Goal: Task Accomplishment & Management: Complete application form

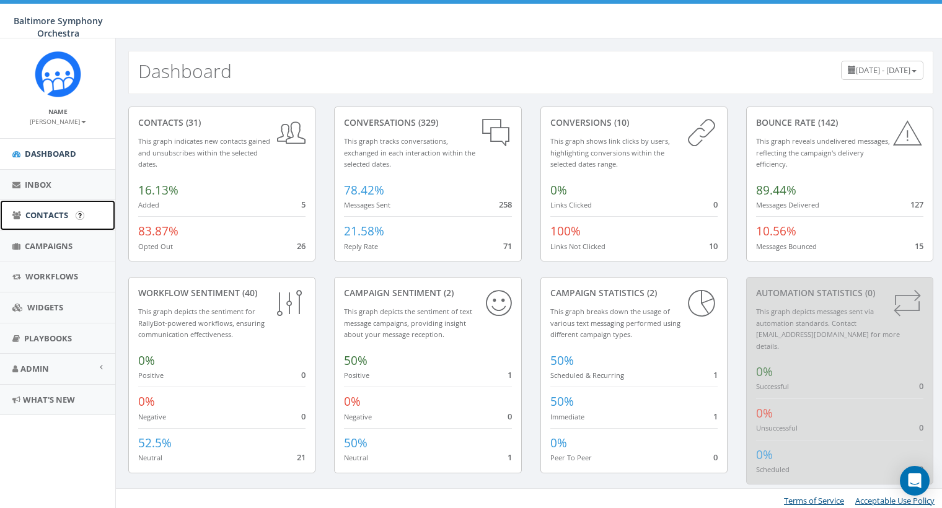
click at [43, 217] on span "Contacts" at bounding box center [46, 215] width 43 height 11
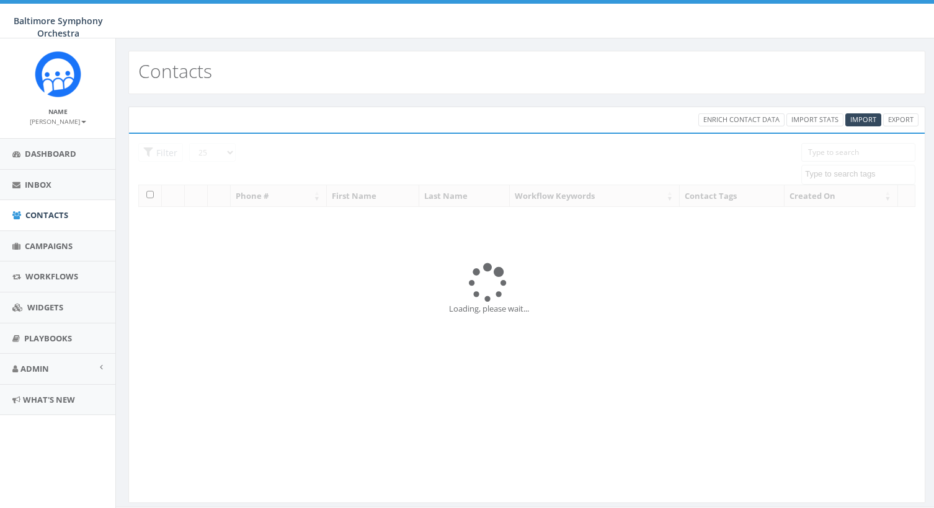
select select
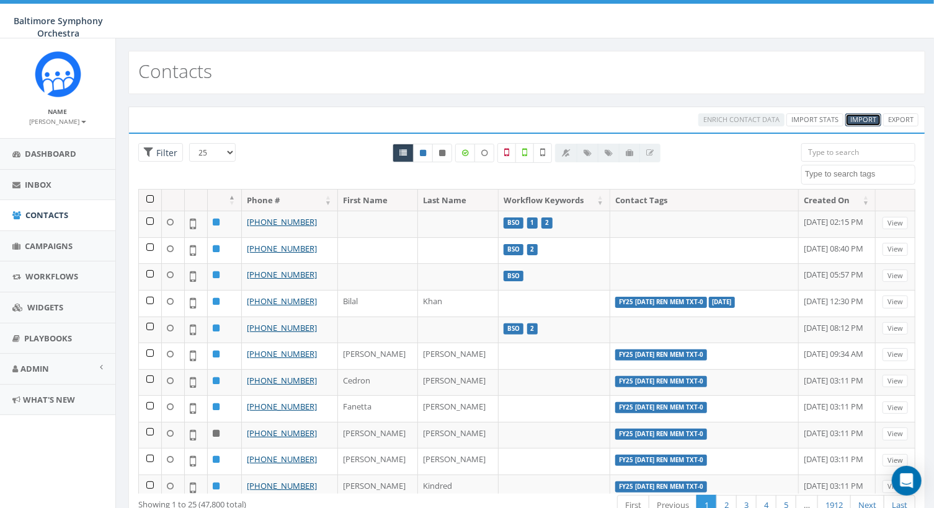
click at [866, 118] on span "Import" at bounding box center [863, 119] width 26 height 9
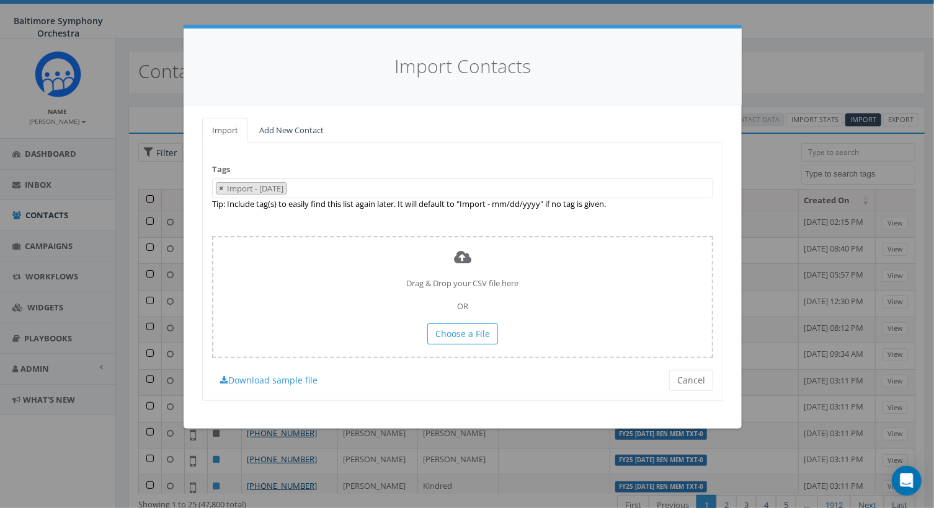
click at [221, 188] on span "×" at bounding box center [221, 188] width 4 height 11
select select
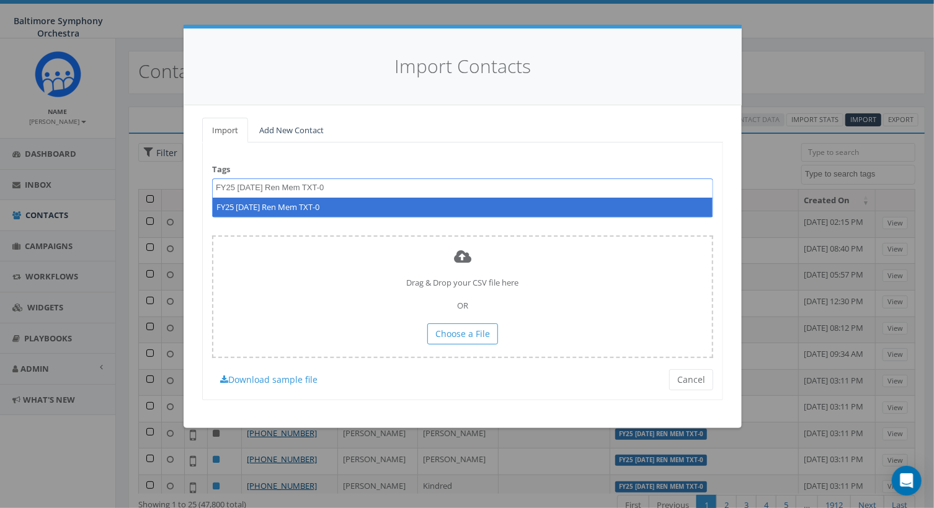
type textarea "FY25 [DATE] Ren Mem TXT-0"
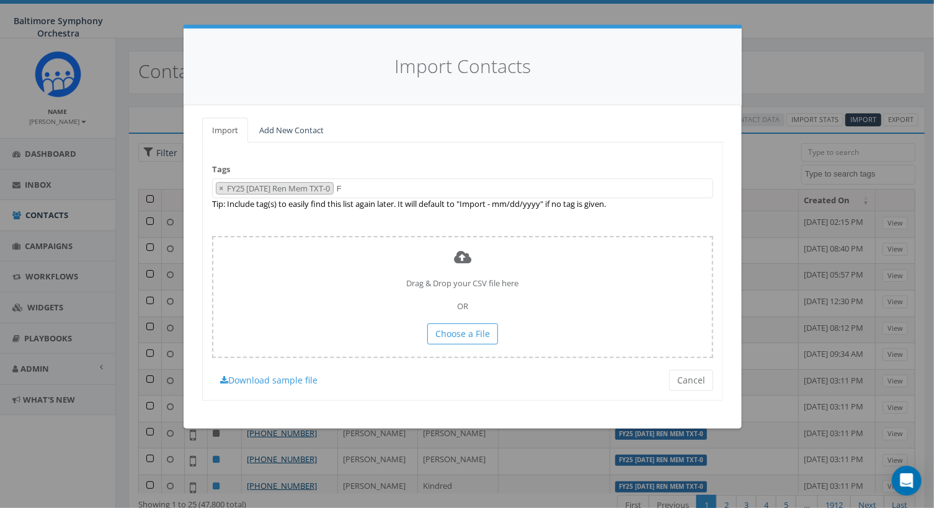
select select "FY25 [DATE] Ren Mem TXT-0"
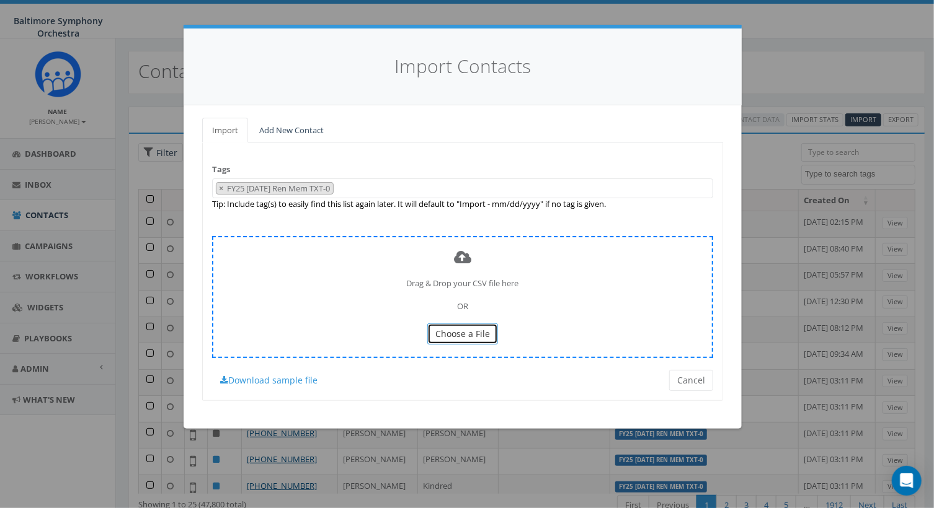
click at [463, 335] on span "Choose a File" at bounding box center [462, 334] width 55 height 12
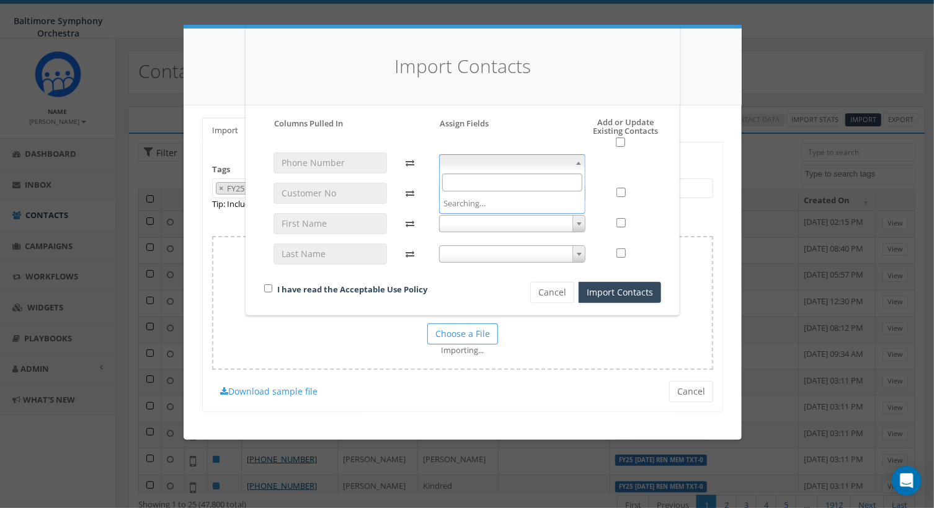
click at [581, 164] on span at bounding box center [578, 163] width 12 height 16
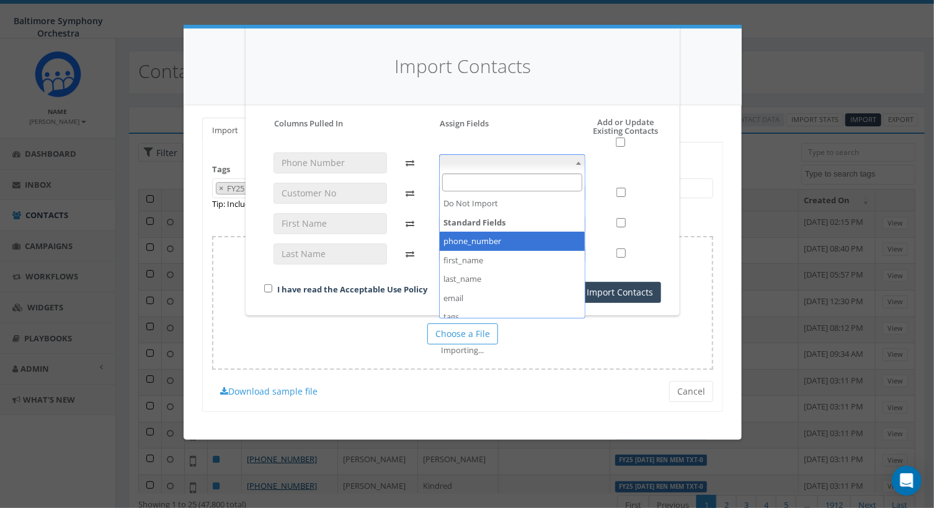
select select "phone_number"
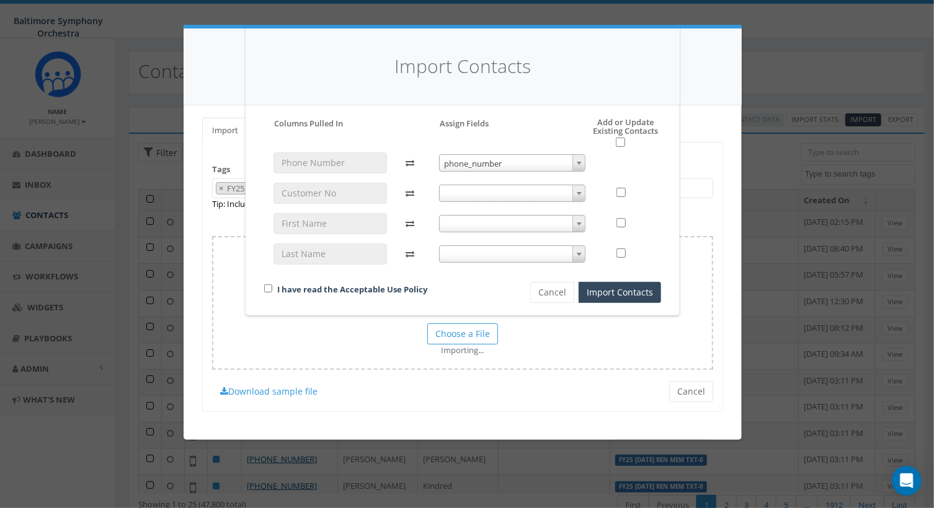
click at [503, 188] on span at bounding box center [512, 193] width 147 height 17
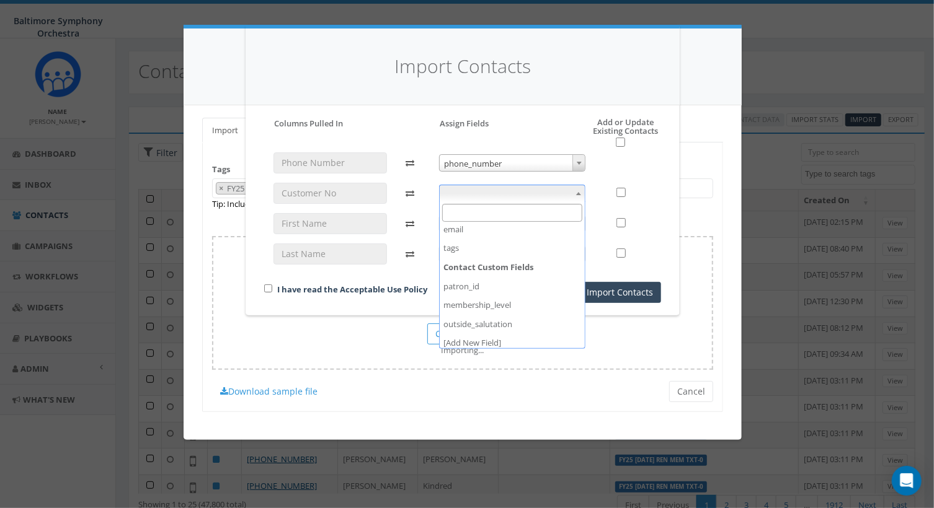
scroll to position [103, 0]
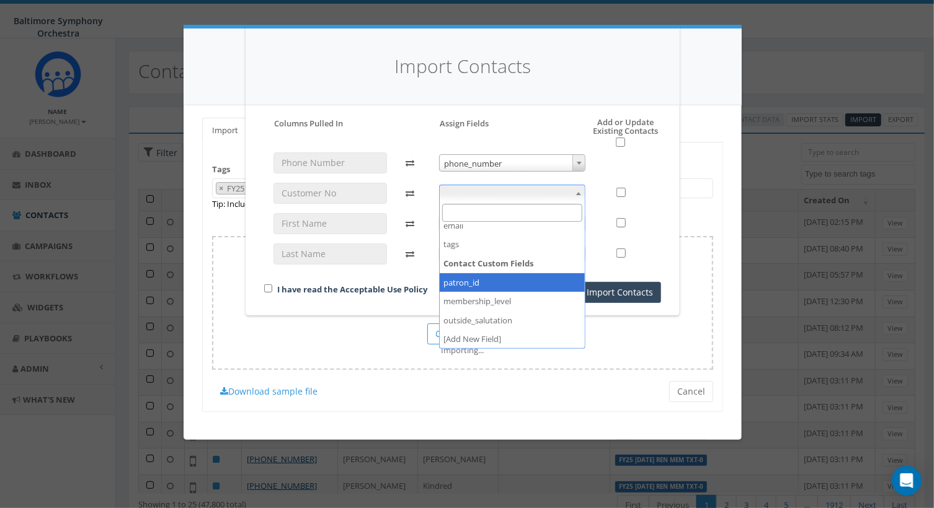
select select "patron_id"
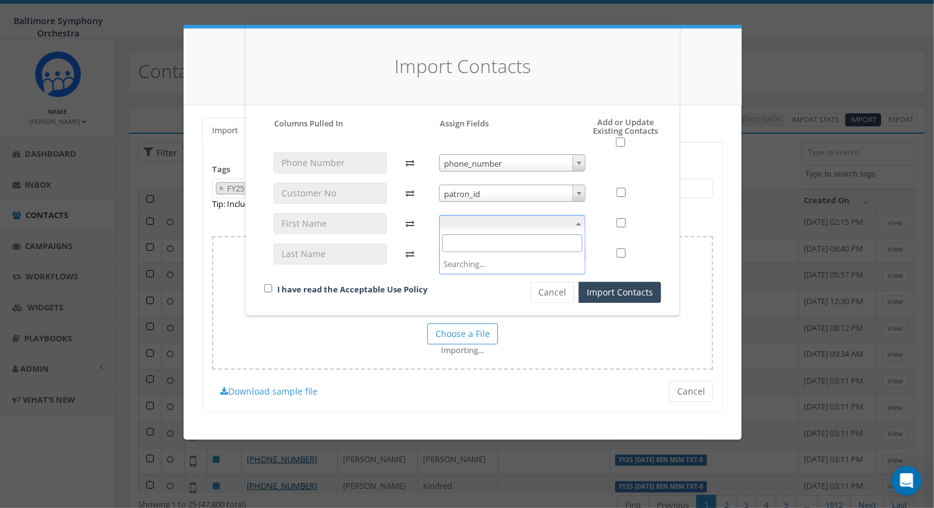
click at [490, 223] on span at bounding box center [512, 223] width 147 height 17
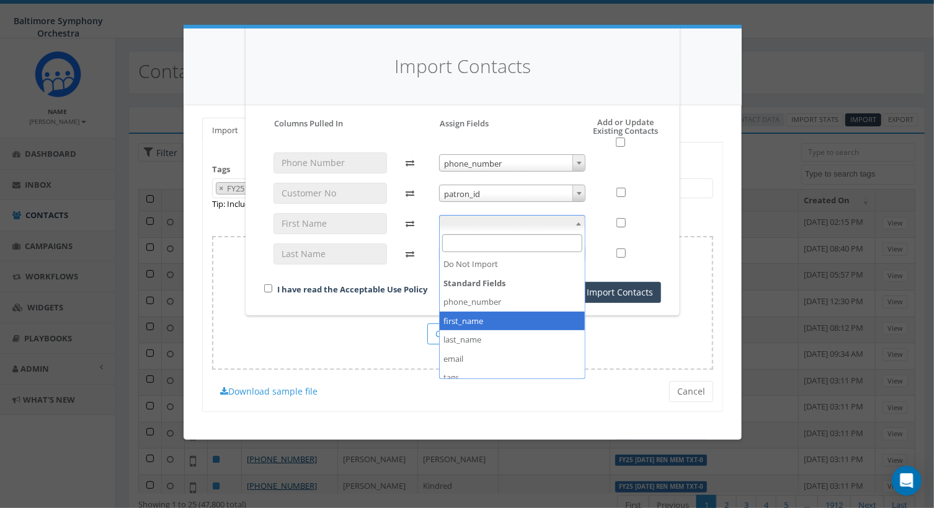
select select "first_name"
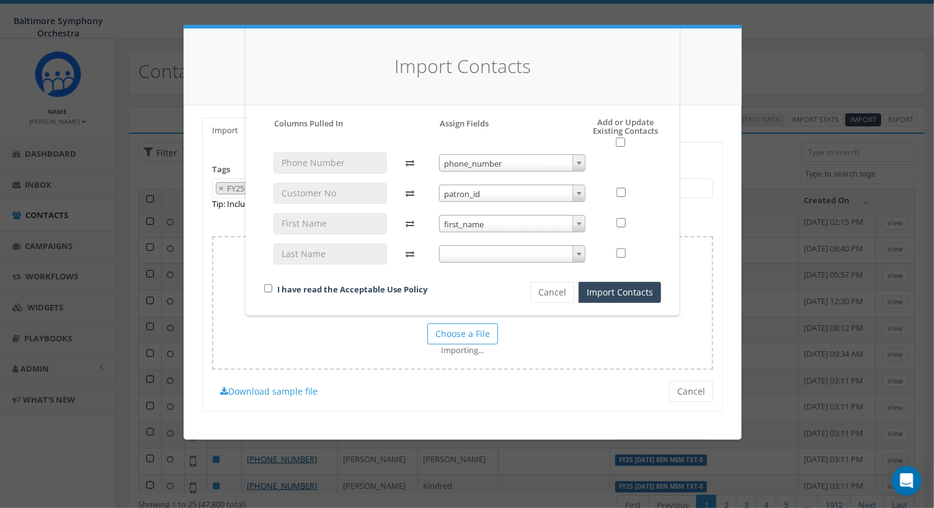
click at [484, 250] on span at bounding box center [512, 254] width 147 height 17
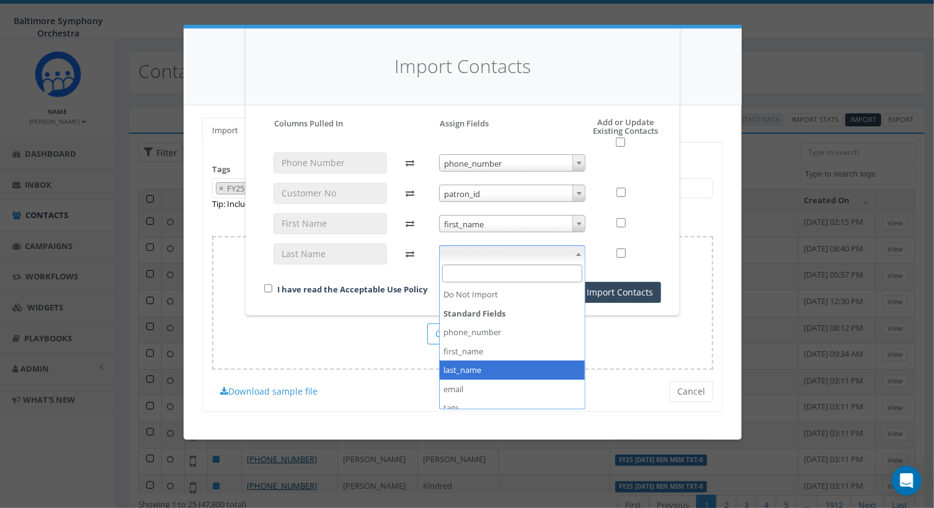
select select "last_name"
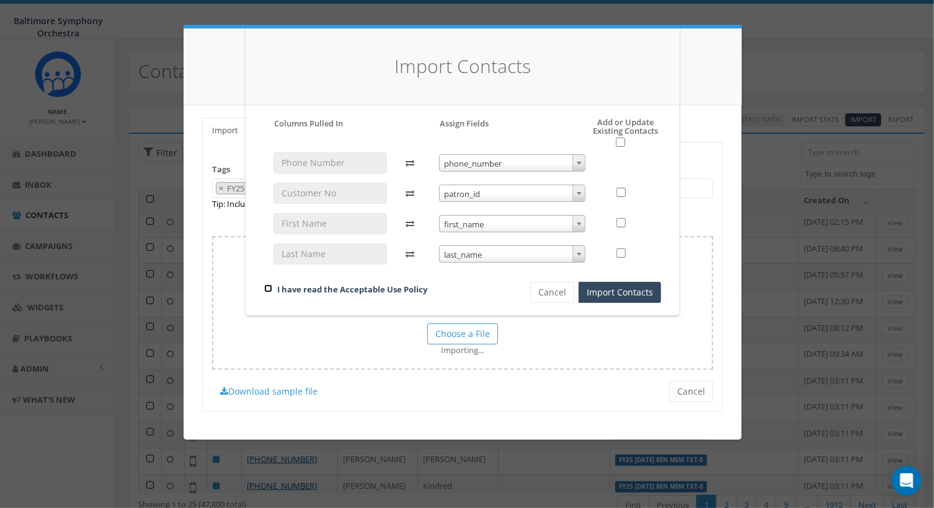
click at [270, 289] on input "checkbox" at bounding box center [268, 289] width 8 height 8
checkbox input "true"
click at [618, 141] on input "checkbox" at bounding box center [620, 142] width 9 height 9
checkbox input "true"
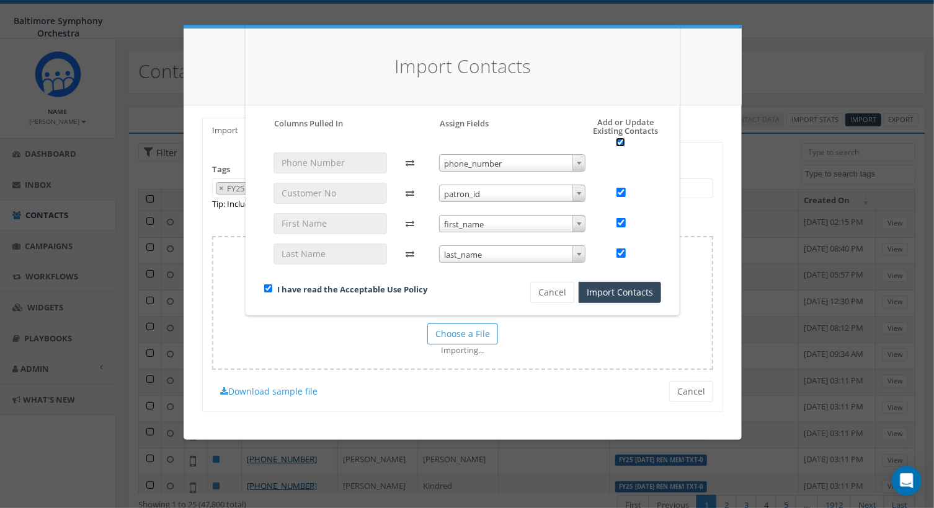
checkbox input "true"
click at [602, 295] on button "Import Contacts" at bounding box center [619, 292] width 82 height 21
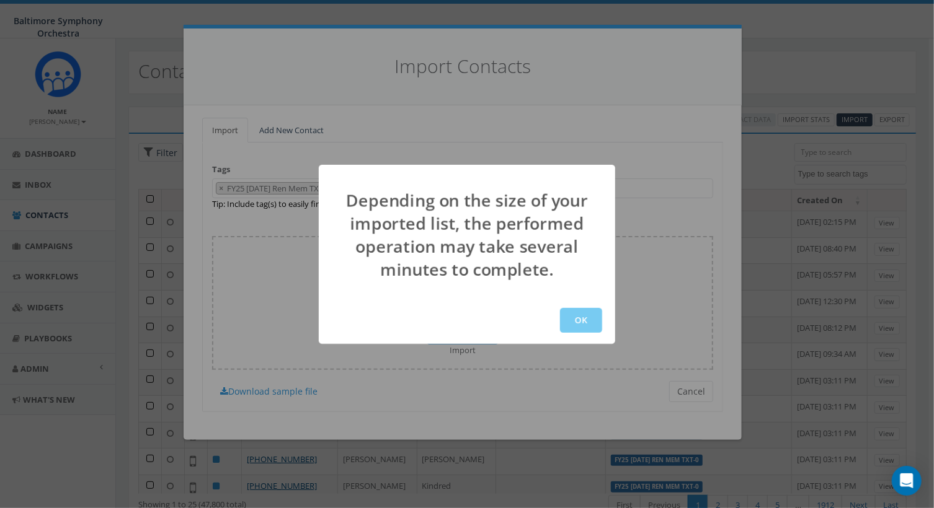
click at [586, 321] on button "OK" at bounding box center [581, 320] width 42 height 25
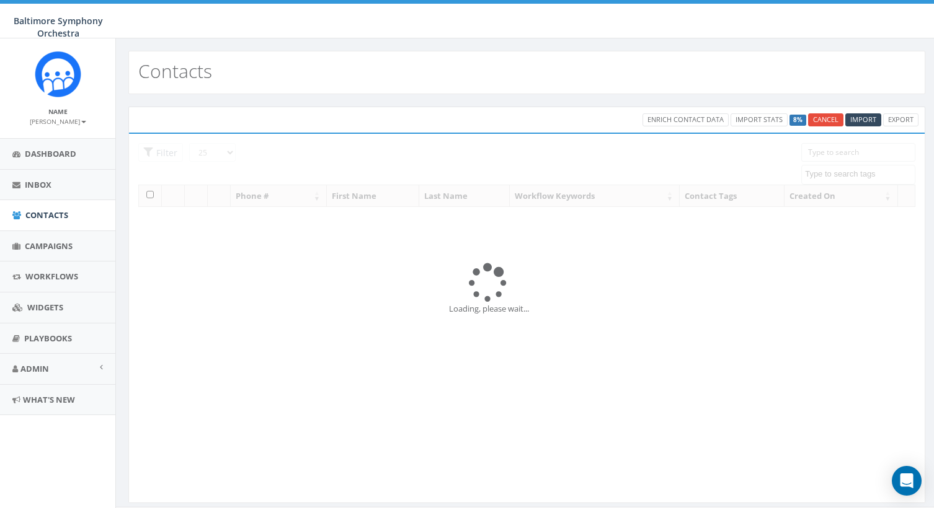
select select
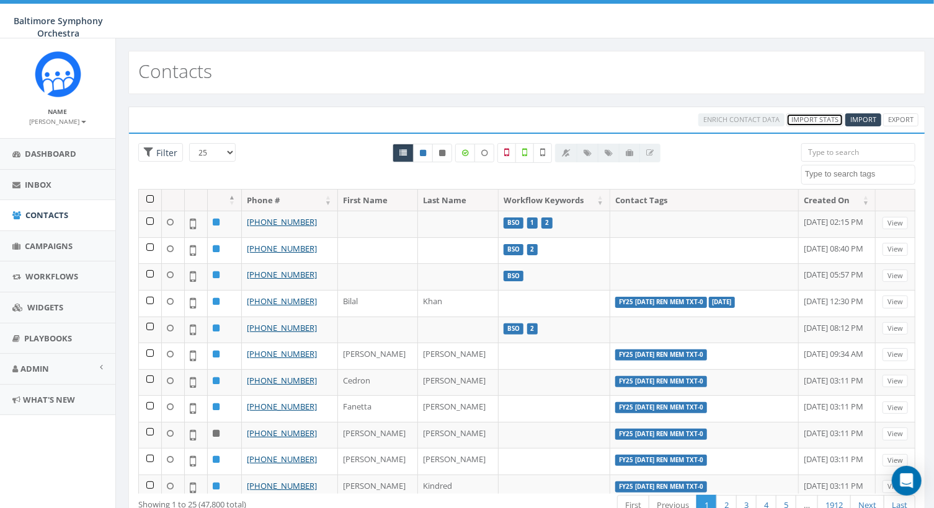
click at [810, 121] on link "Import Stats" at bounding box center [814, 119] width 57 height 13
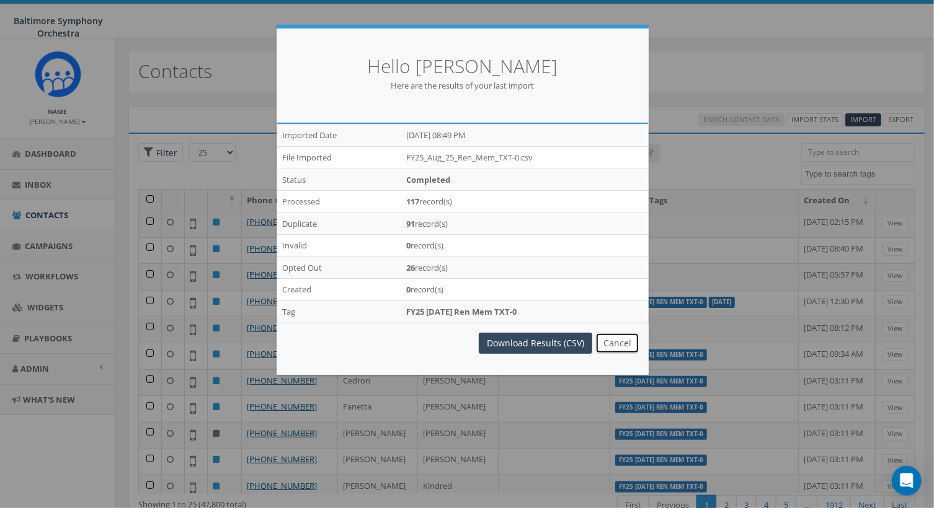
click at [620, 342] on button "Cancel" at bounding box center [617, 343] width 44 height 21
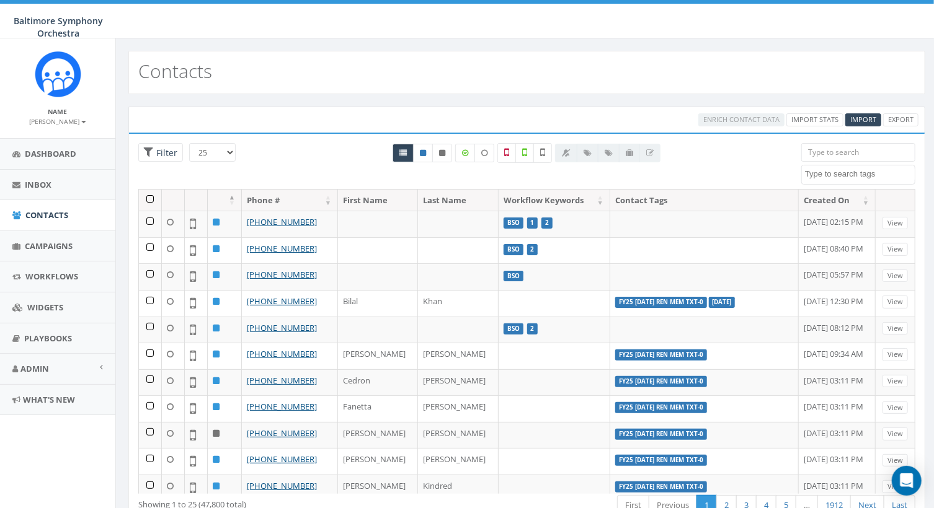
click at [858, 153] on input "search" at bounding box center [858, 152] width 114 height 19
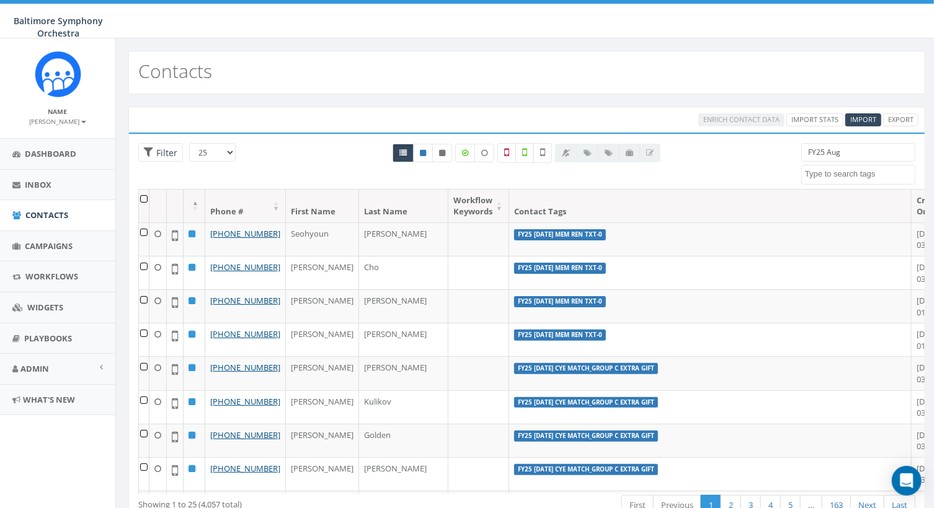
type input "FY25 Aug"
click at [835, 174] on textarea "Search" at bounding box center [860, 174] width 110 height 11
drag, startPoint x: 844, startPoint y: 155, endPoint x: 806, endPoint y: 154, distance: 37.8
click at [806, 154] on input "FY25 Aug" at bounding box center [858, 152] width 114 height 19
click at [812, 171] on textarea "Search" at bounding box center [860, 174] width 110 height 11
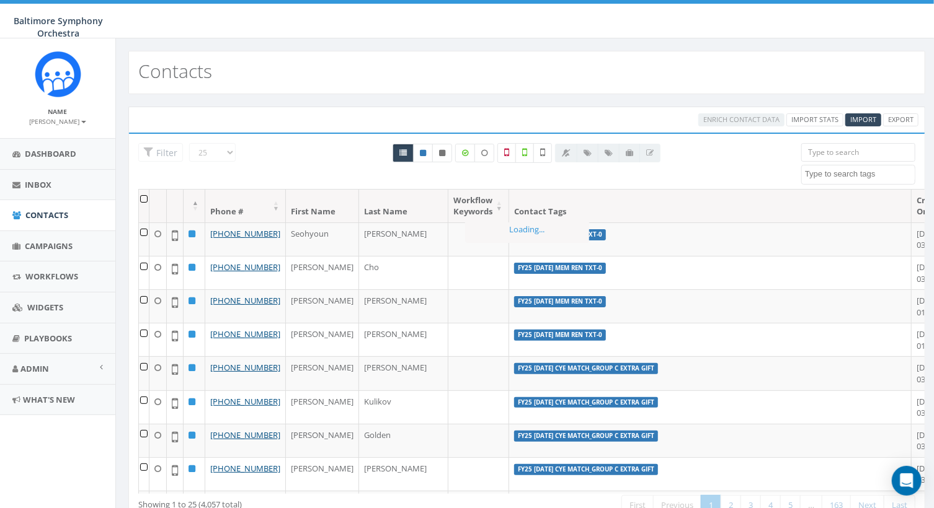
paste textarea "FY25 Aug"
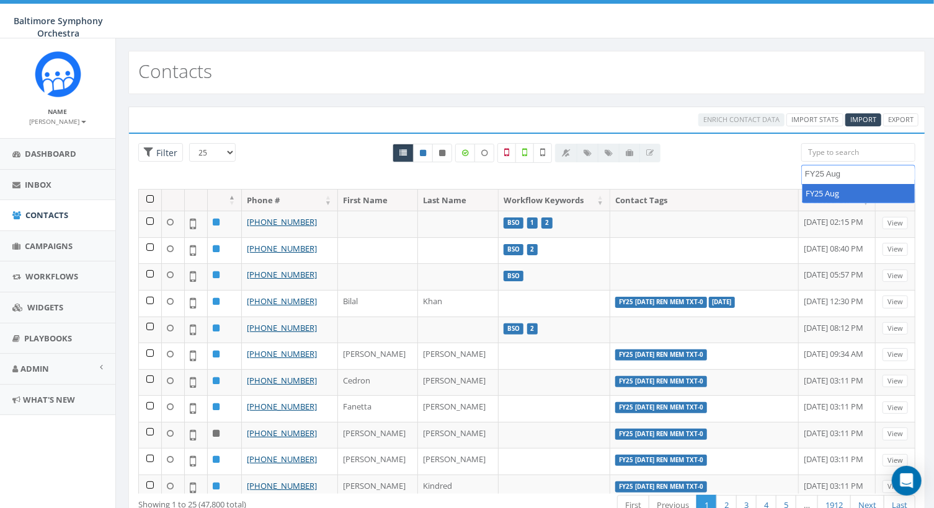
type textarea "FY25 Aug"
select select "FY25 Aug"
click at [808, 174] on span "×" at bounding box center [810, 174] width 4 height 11
select select
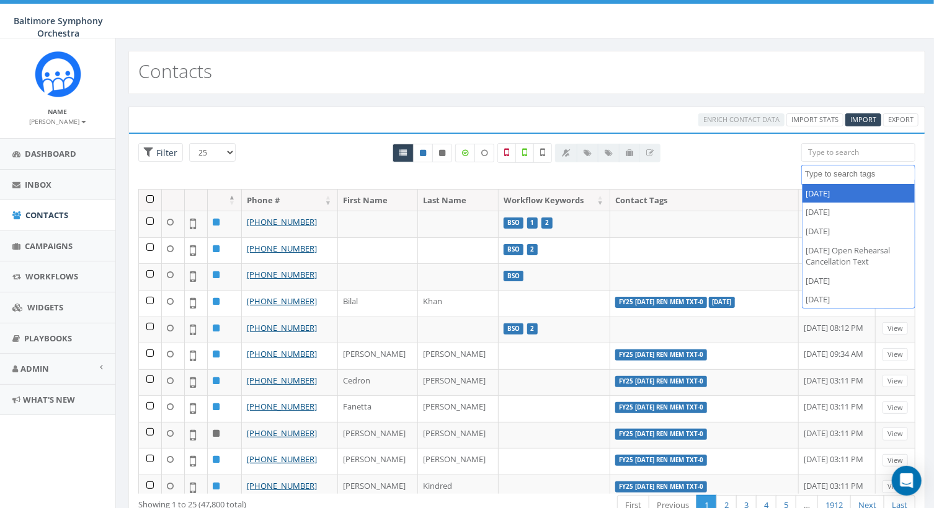
click at [816, 173] on textarea "Search" at bounding box center [860, 174] width 110 height 11
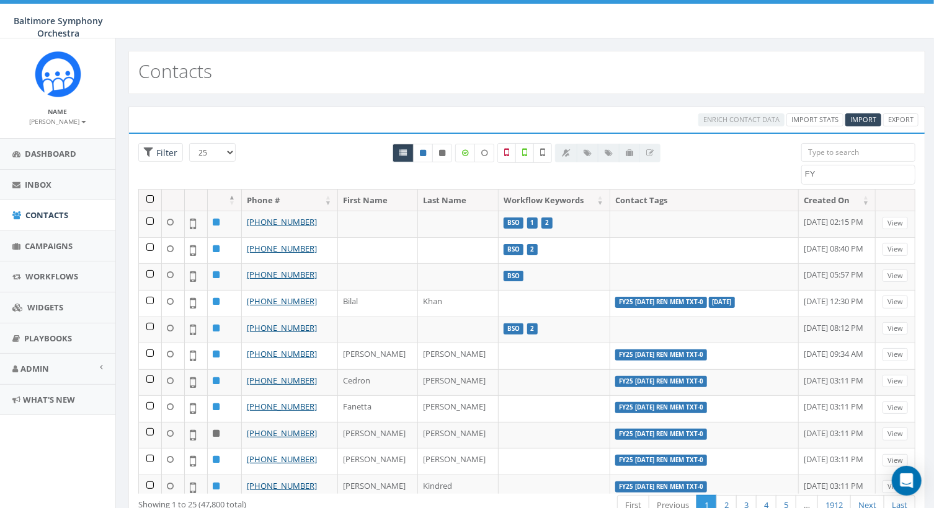
scroll to position [591, 0]
type textarea "FY25 Aug 25 Ren Mem Txt-0"
select select "FY25 Aug 25 Ren Mem Txt-0"
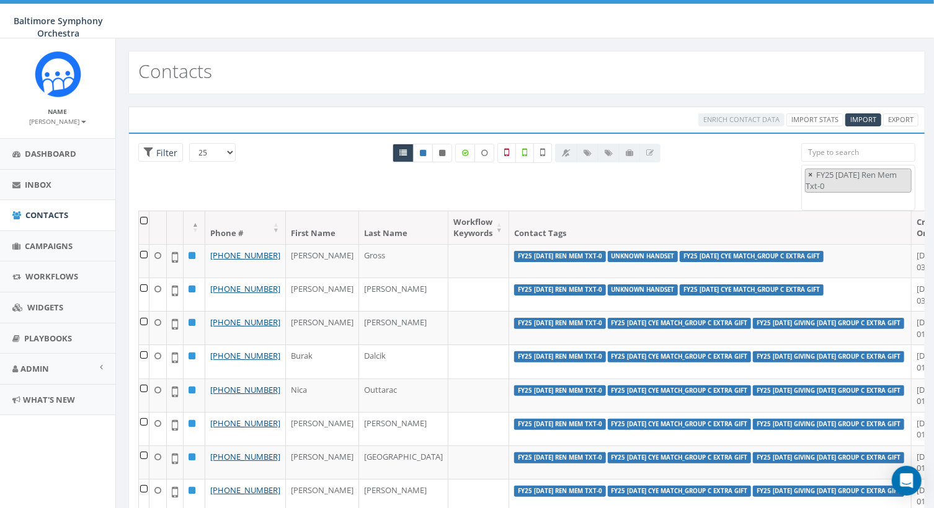
click at [810, 174] on span "×" at bounding box center [810, 174] width 4 height 11
select select
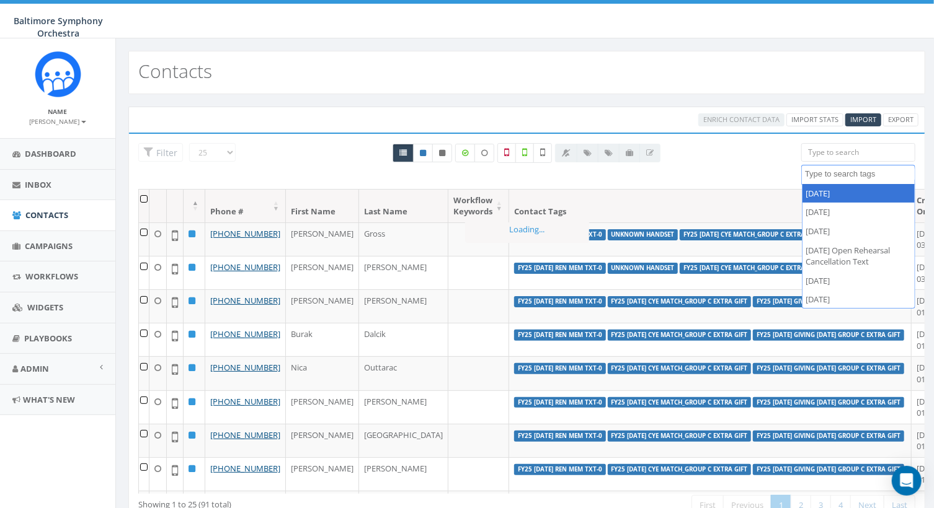
scroll to position [591, 0]
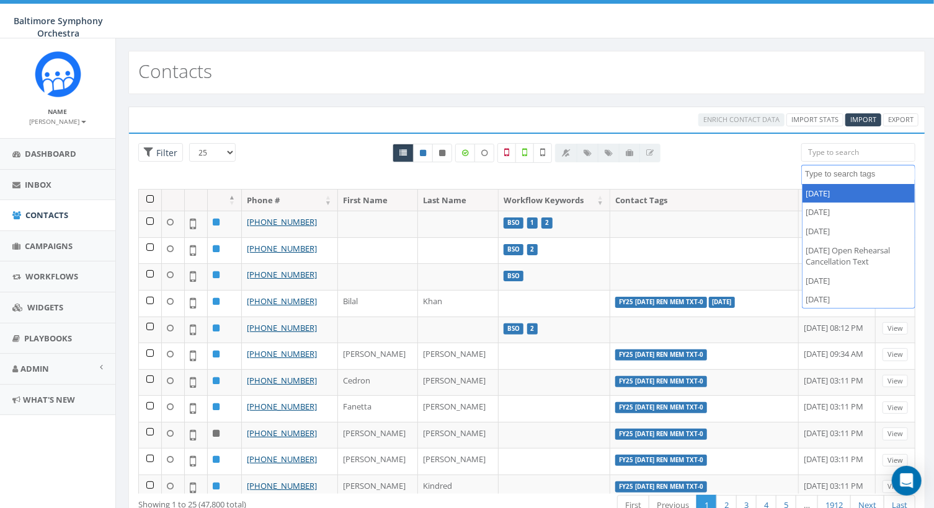
click at [751, 166] on div "All 0 contact(s) on current page All 91 contact(s) filtered" at bounding box center [527, 166] width 530 height 46
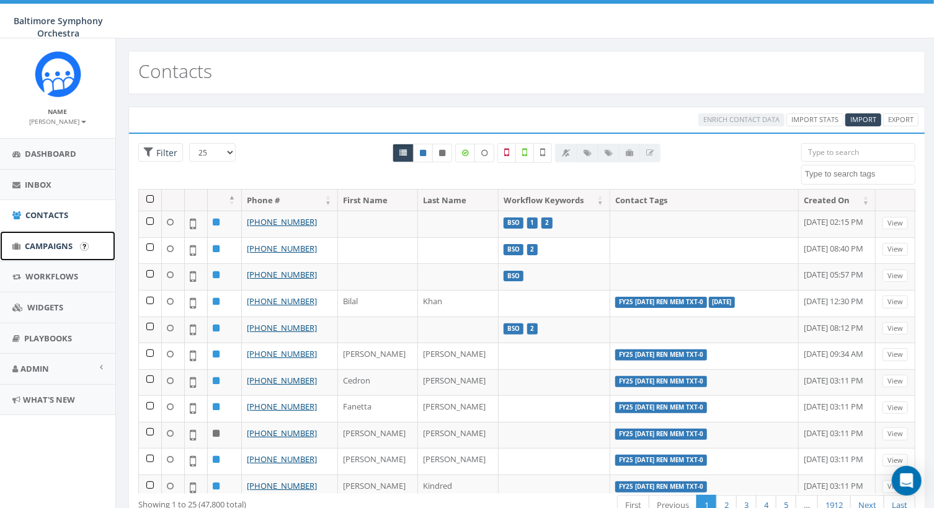
click at [57, 241] on span "Campaigns" at bounding box center [49, 246] width 48 height 11
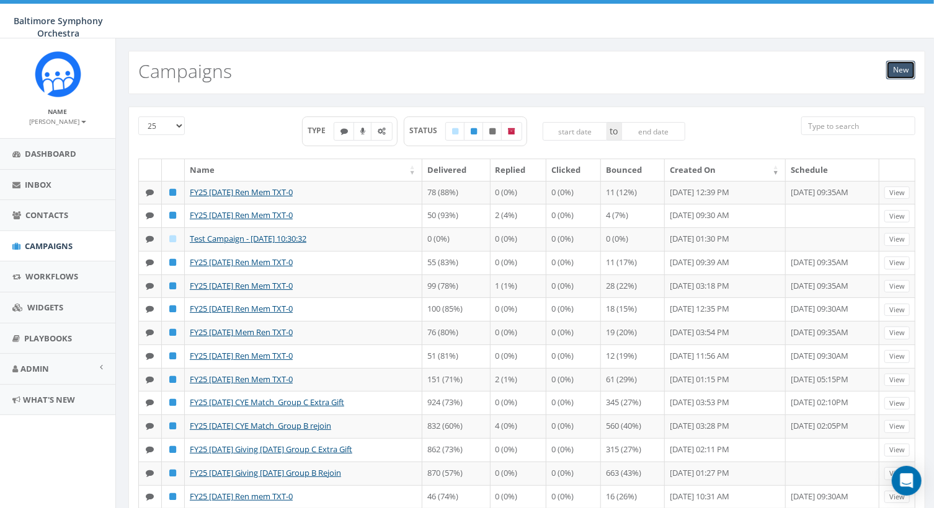
click at [902, 69] on link "New" at bounding box center [900, 70] width 29 height 19
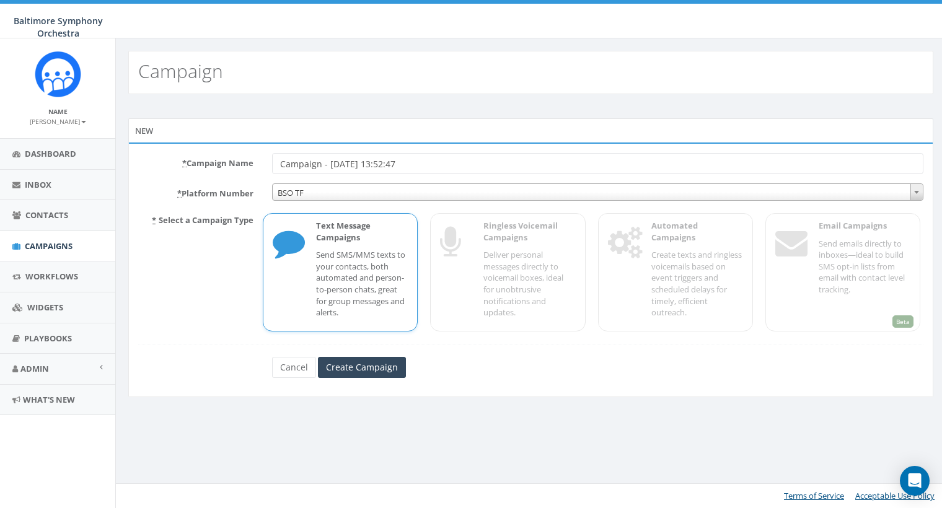
click at [438, 164] on input "Campaign - [DATE] 13:52:47" at bounding box center [598, 163] width 652 height 21
drag, startPoint x: 438, startPoint y: 164, endPoint x: 262, endPoint y: 166, distance: 176.7
click at [262, 166] on div "* Campaign Name Campaign - [DATE] 13:52:47" at bounding box center [531, 163] width 804 height 21
type input "FY25 [DATE] Ren Mem TXT-0"
click at [352, 364] on input "Create Campaign" at bounding box center [362, 367] width 88 height 21
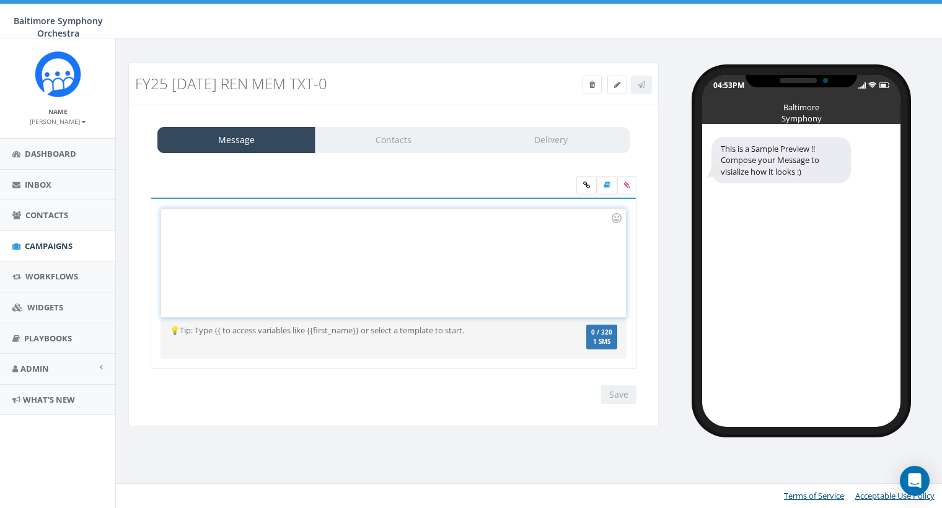
click at [224, 224] on div at bounding box center [393, 263] width 464 height 109
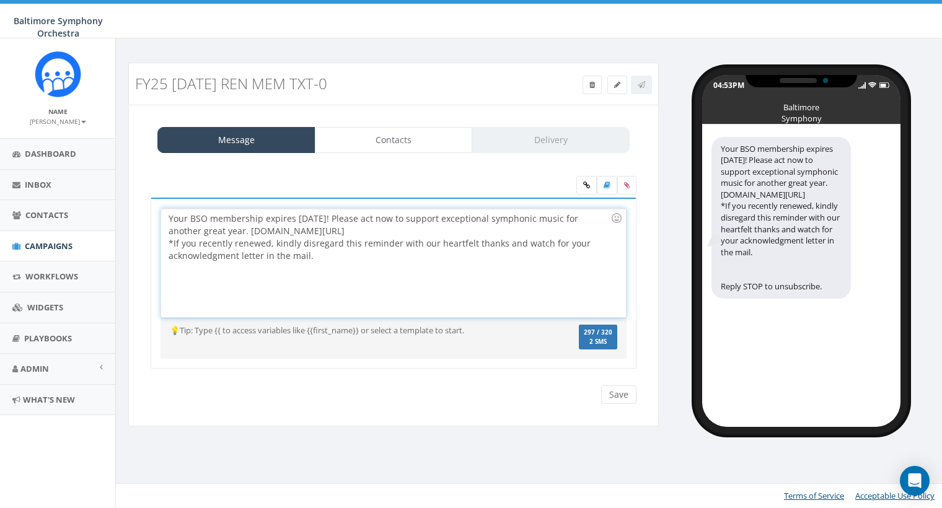
click at [310, 229] on div "Your BSO membership expires today! Please act now to support exceptional sympho…" at bounding box center [393, 263] width 464 height 109
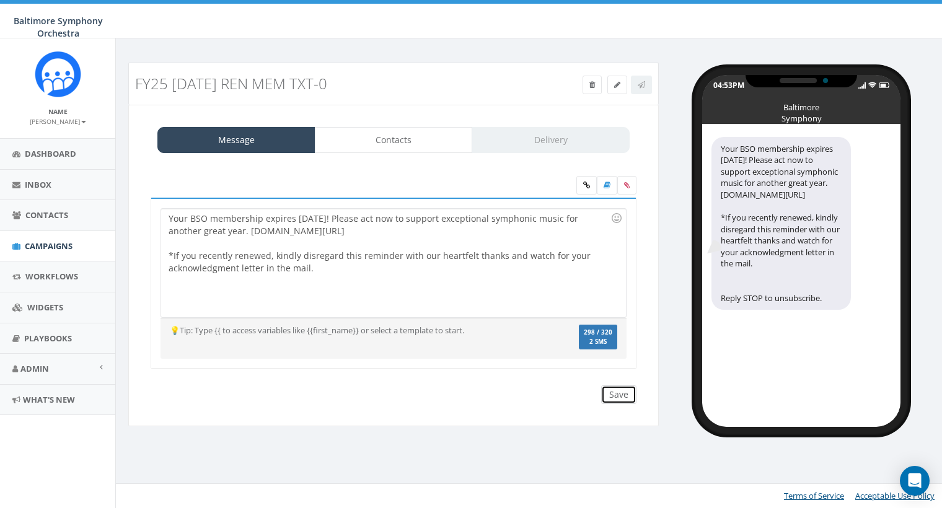
click at [614, 394] on input "Save" at bounding box center [618, 395] width 35 height 19
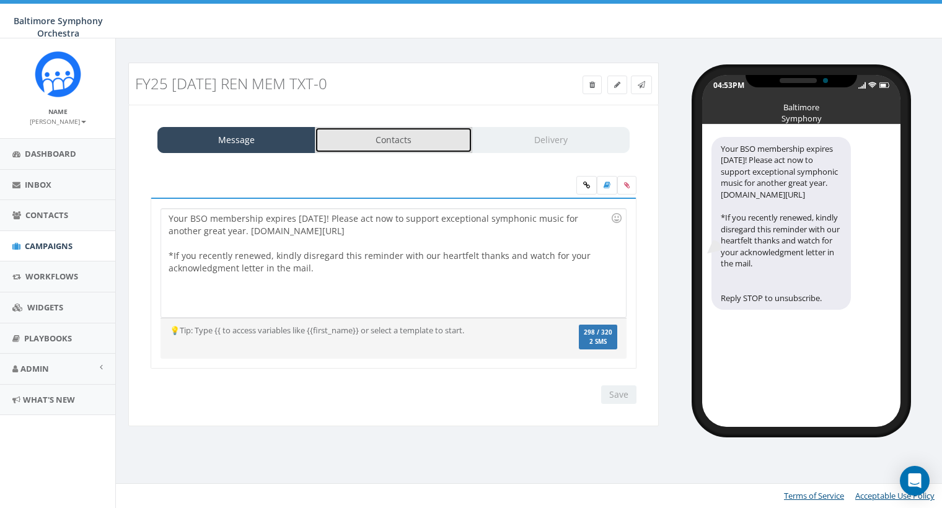
click at [366, 139] on link "Contacts" at bounding box center [394, 140] width 158 height 26
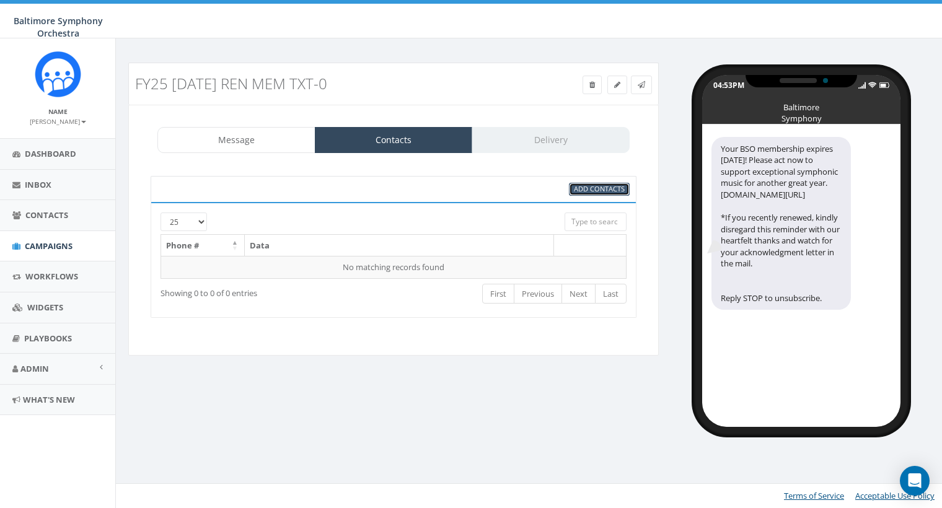
click at [575, 188] on span "Add Contacts" at bounding box center [599, 188] width 51 height 9
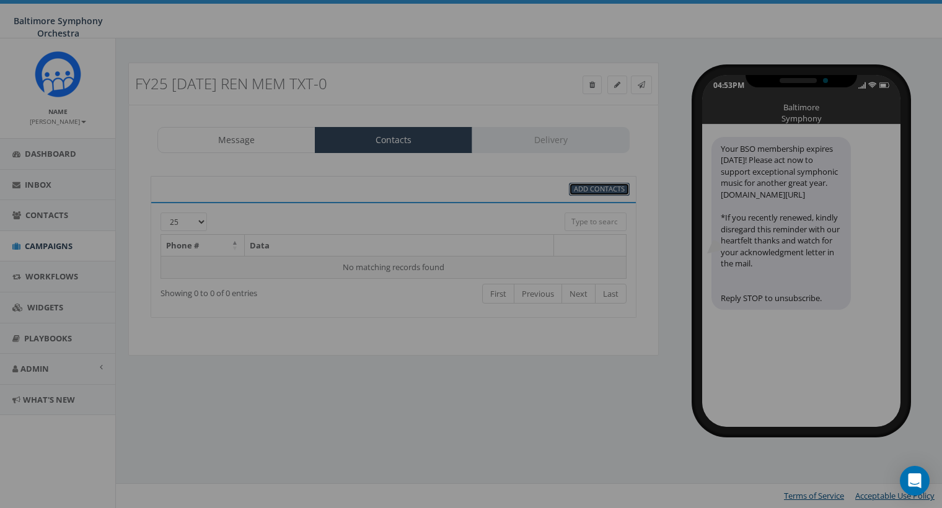
select select
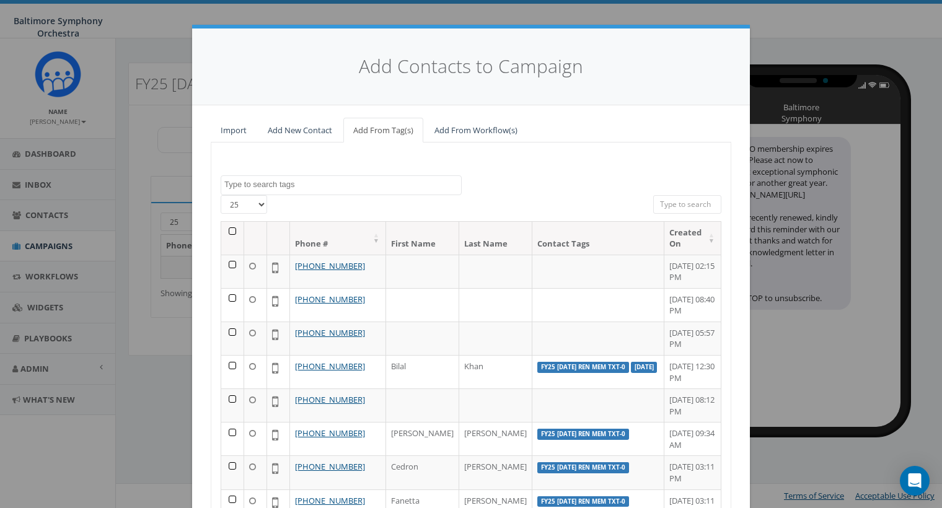
click at [268, 184] on textarea "Search" at bounding box center [342, 184] width 237 height 11
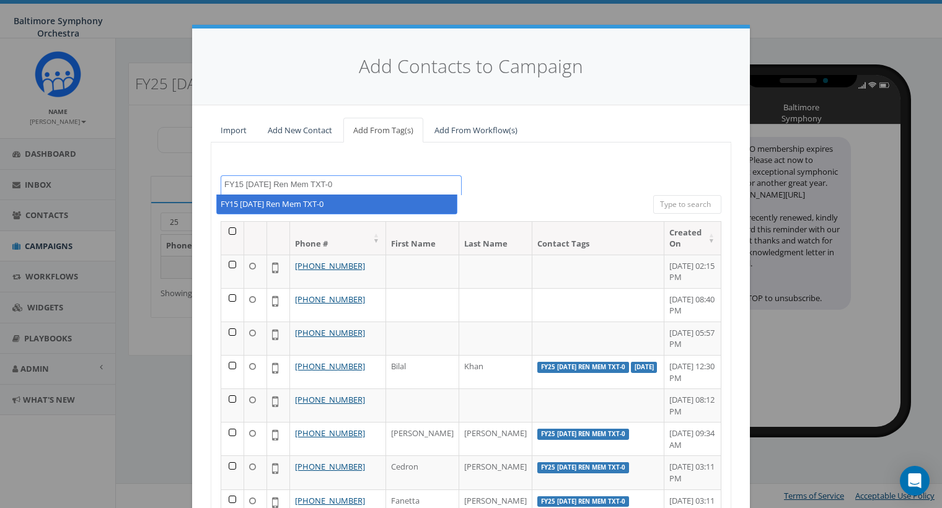
type textarea "FY15 Aug 25 Ren Mem TXT-0"
select select "FY15 Aug 25 Ren Mem TXT-0"
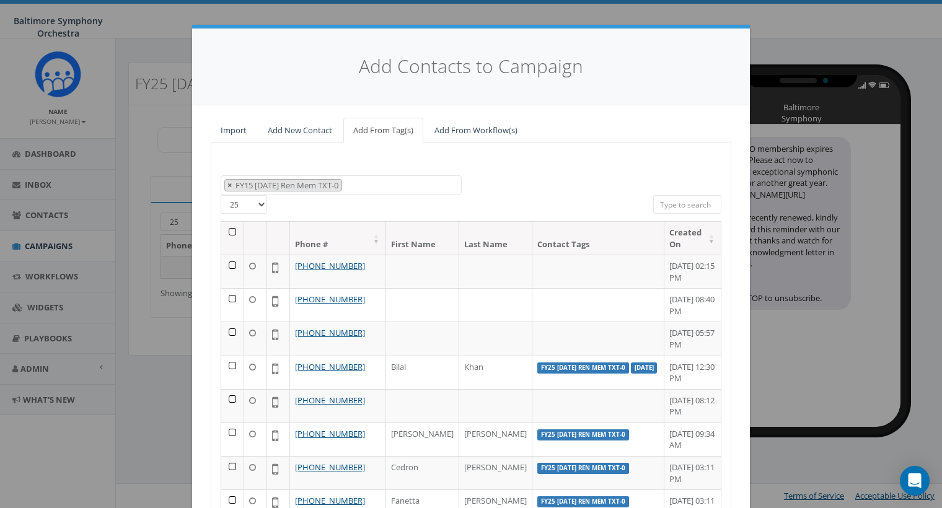
click at [228, 183] on span "×" at bounding box center [230, 185] width 4 height 11
select select
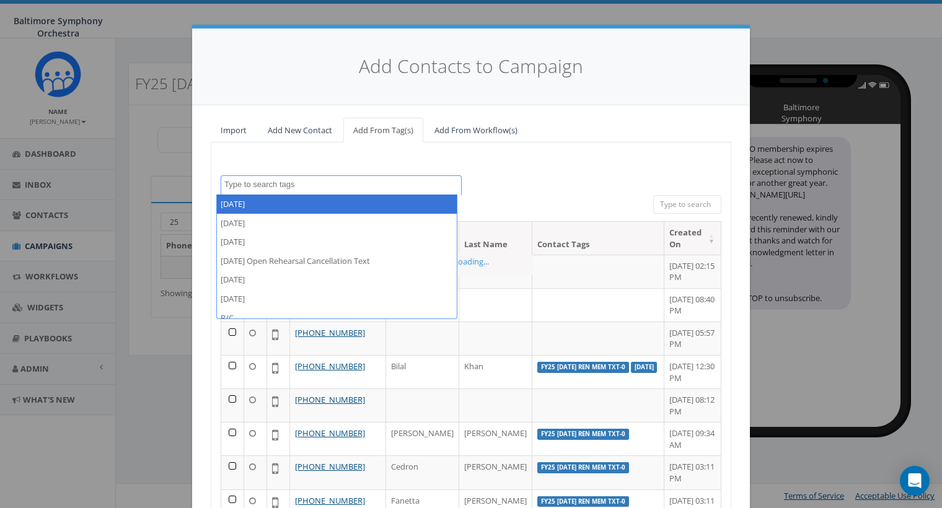
click at [516, 184] on div "2023/10/31 2024/02/27 2024/03/29 2024/04/26 Open Rehearsal Cancellation Text 20…" at bounding box center [471, 185] width 520 height 20
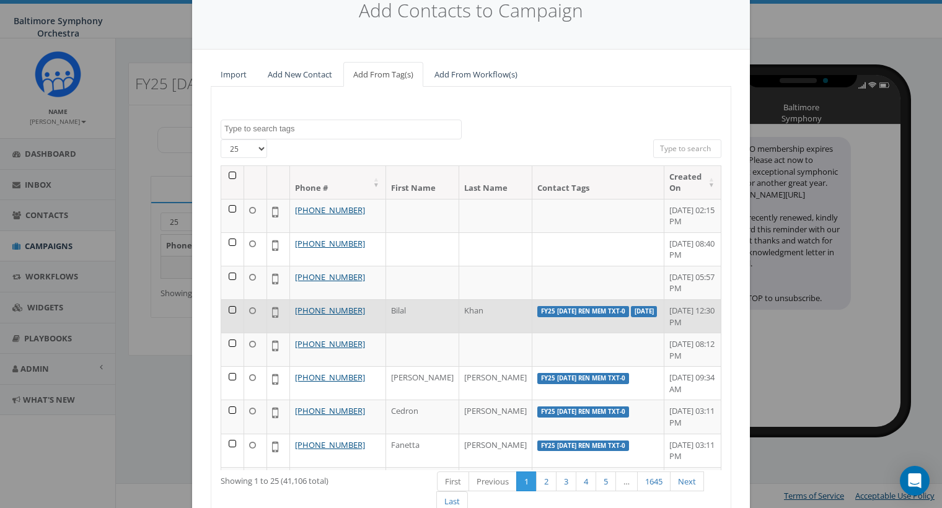
scroll to position [140, 0]
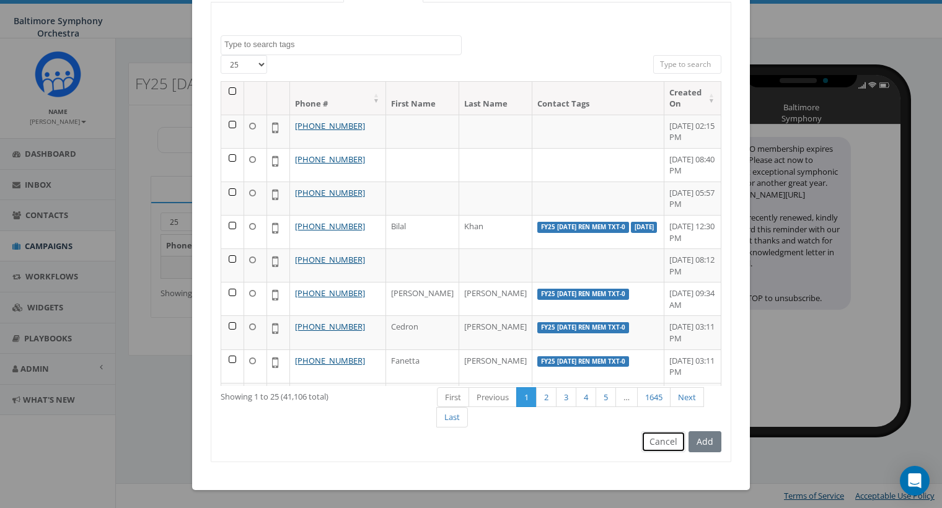
click at [649, 440] on button "Cancel" at bounding box center [664, 442] width 44 height 21
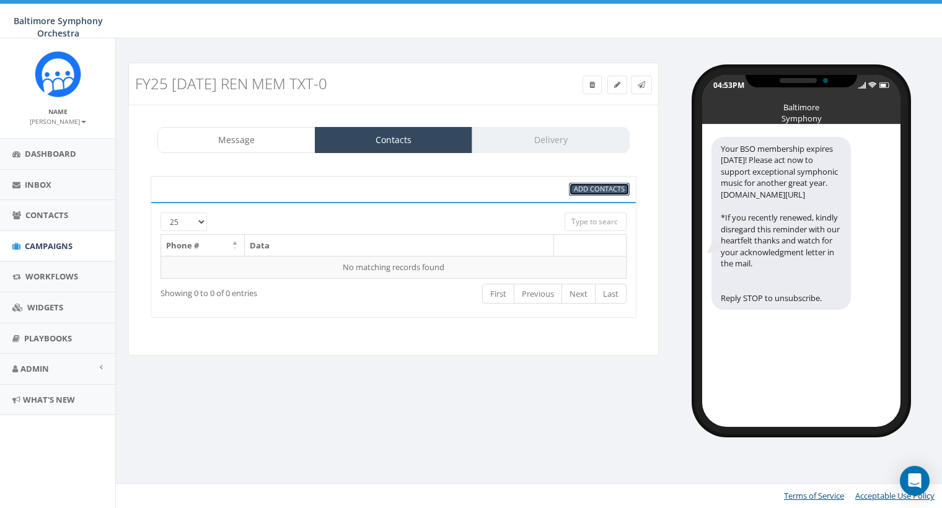
click at [608, 189] on span "Add Contacts" at bounding box center [599, 188] width 51 height 9
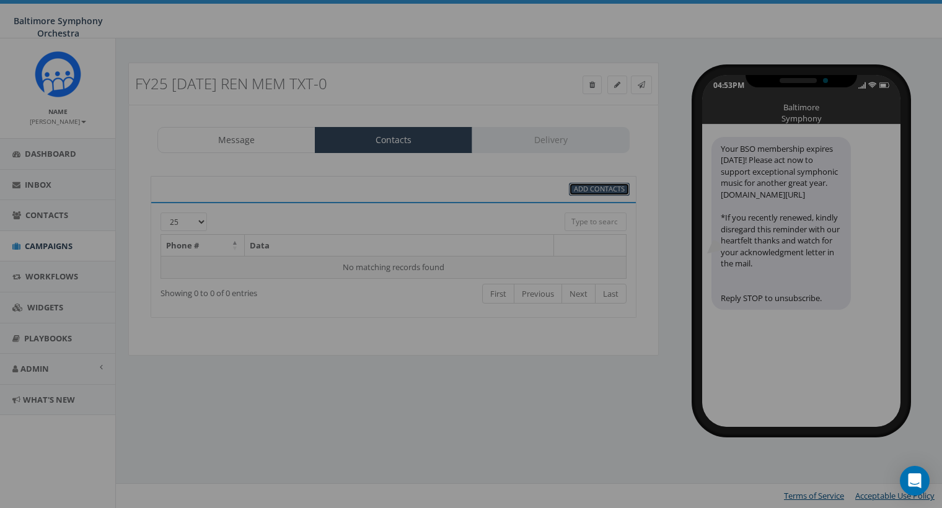
scroll to position [0, 0]
select select
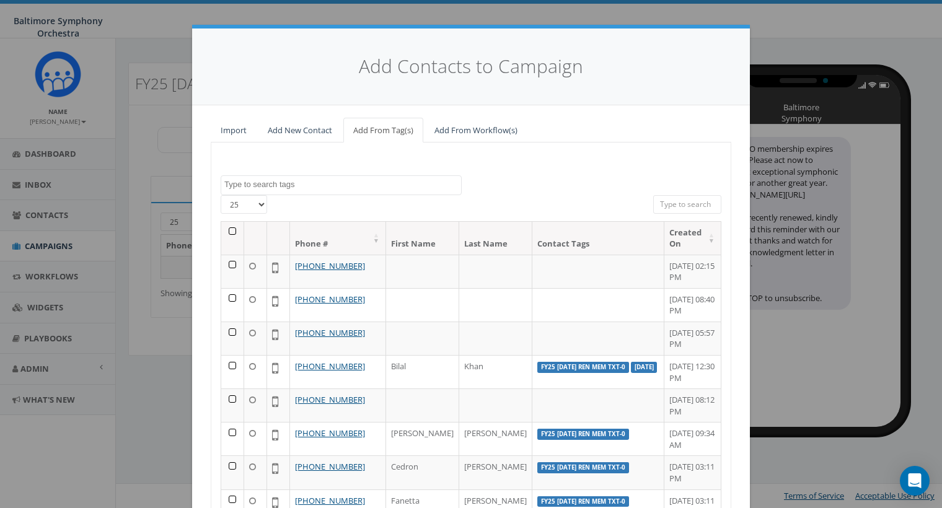
click at [257, 182] on textarea "Search" at bounding box center [342, 184] width 237 height 11
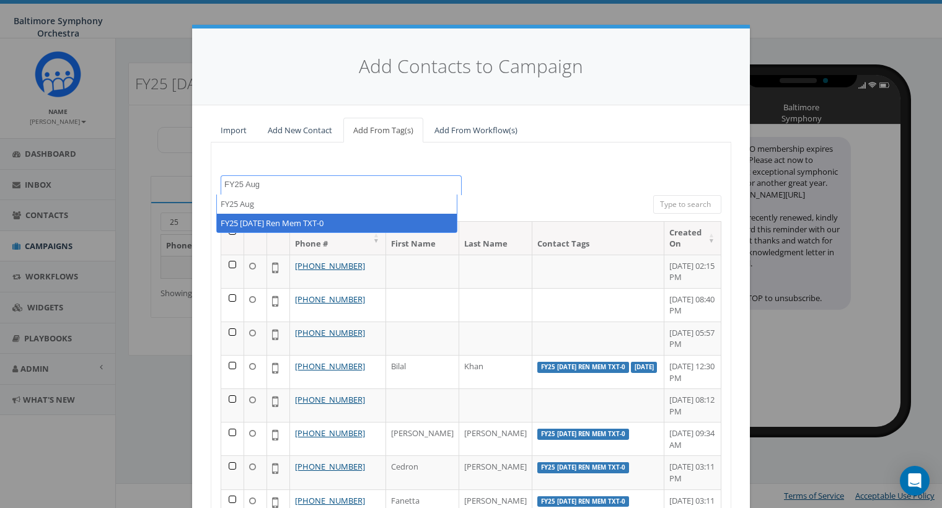
type textarea "FY25 Aug"
select select "FY25 [DATE] Ren Mem TXT-0"
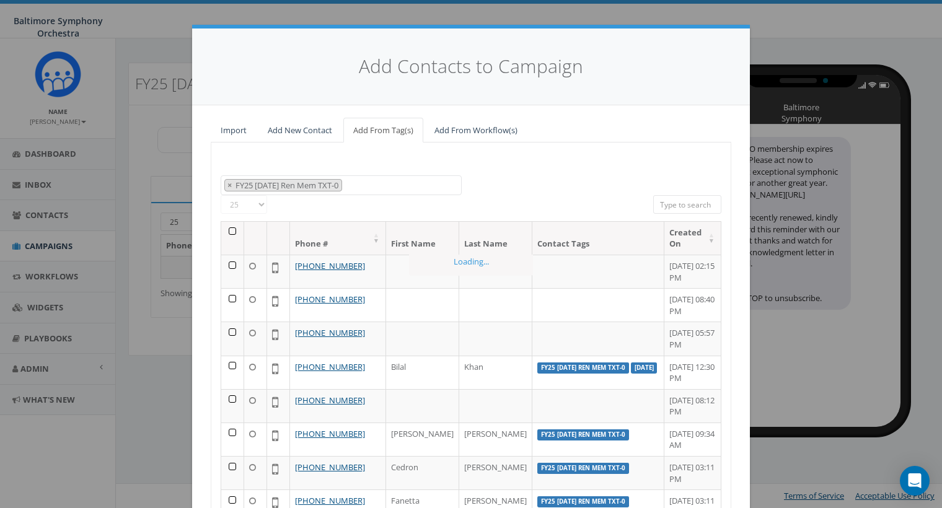
scroll to position [322, 0]
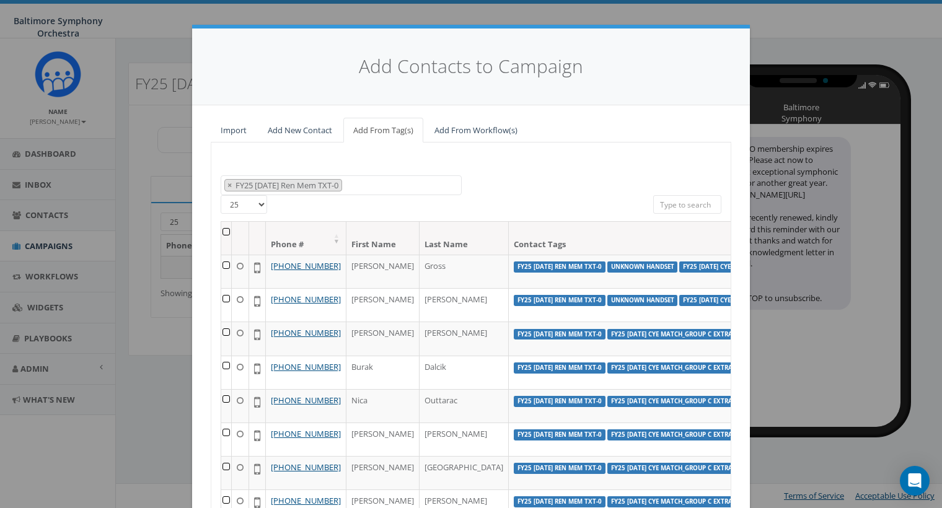
click at [221, 231] on th at bounding box center [226, 238] width 11 height 33
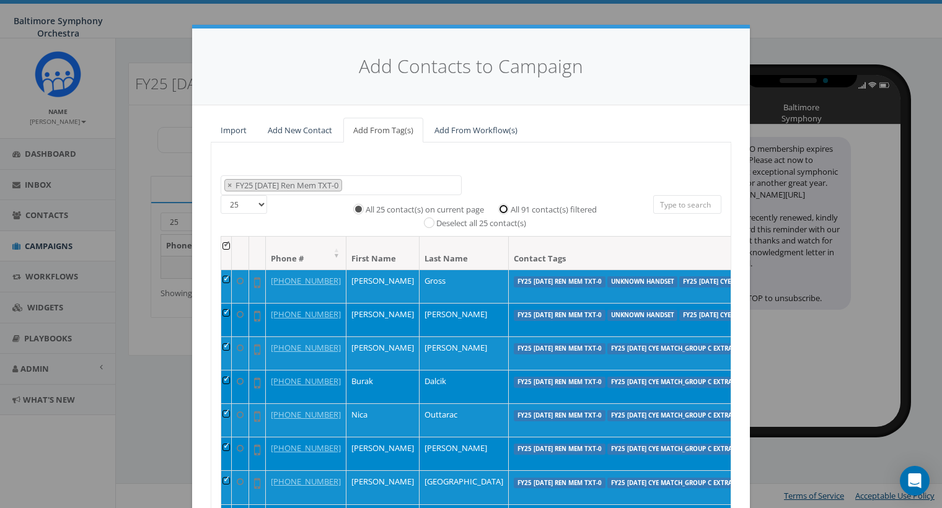
click at [503, 210] on input "All 91 contact(s) filtered" at bounding box center [507, 208] width 8 height 8
radio input "true"
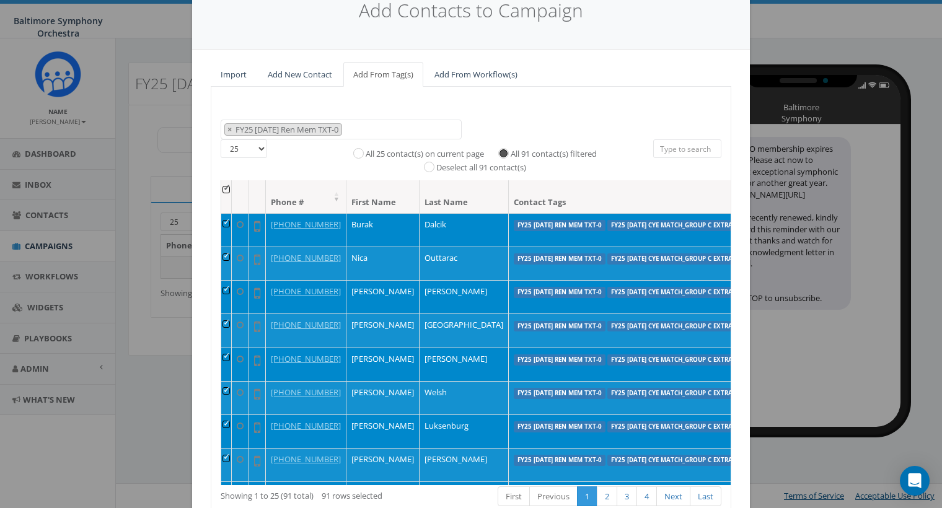
scroll to position [112, 0]
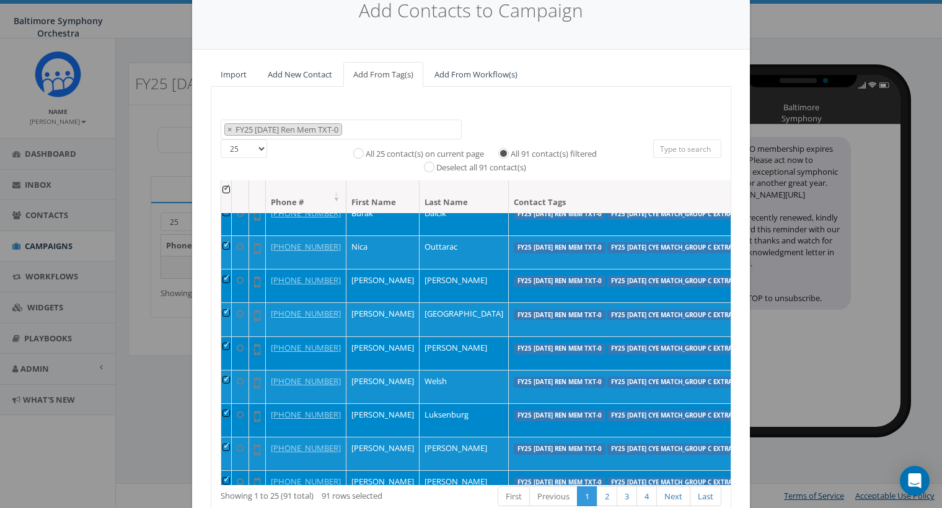
drag, startPoint x: 608, startPoint y: 22, endPoint x: 606, endPoint y: 4, distance: 18.2
click at [606, 4] on h4 "Add Contacts to Campaign" at bounding box center [471, 11] width 521 height 27
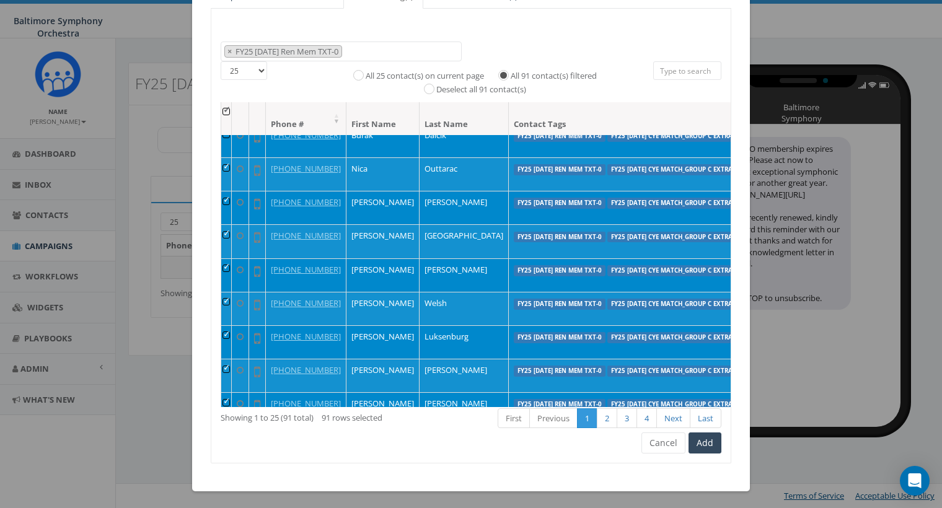
scroll to position [135, 0]
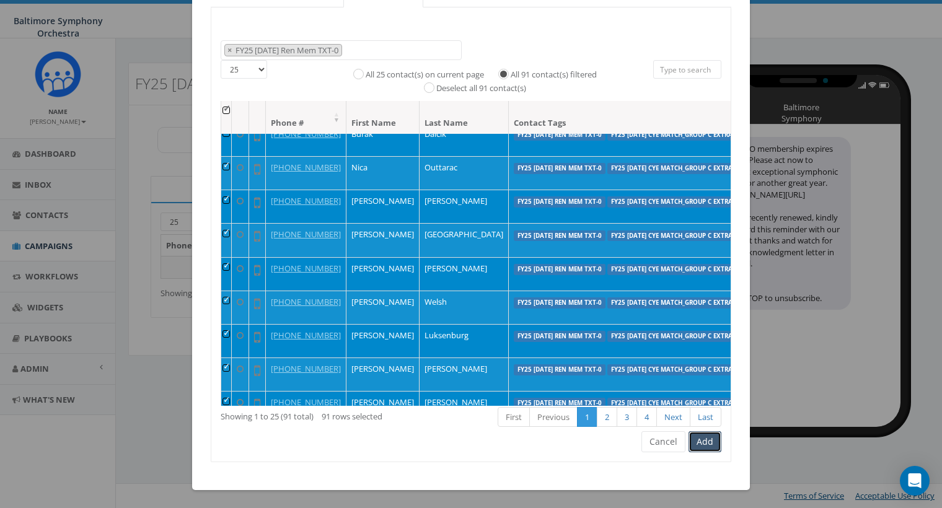
click at [700, 440] on button "Add" at bounding box center [705, 442] width 33 height 21
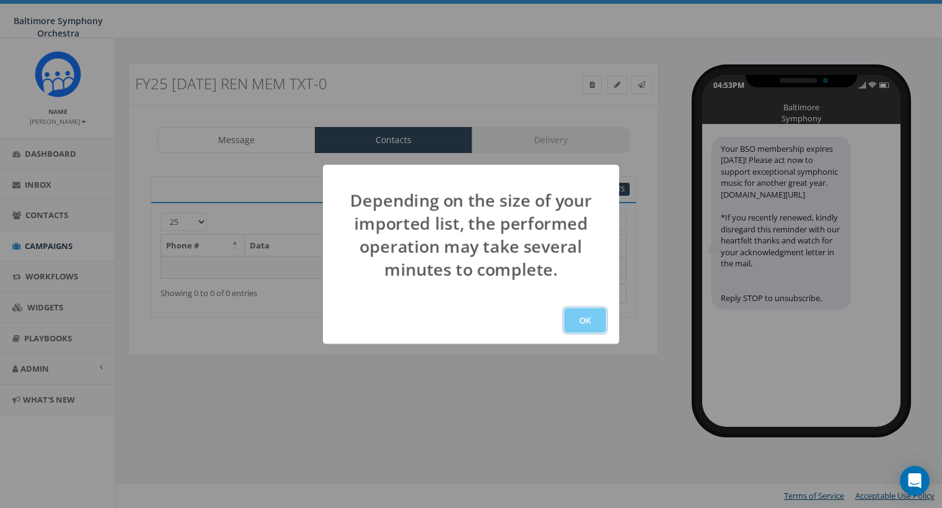
click at [577, 312] on button "OK" at bounding box center [585, 320] width 42 height 25
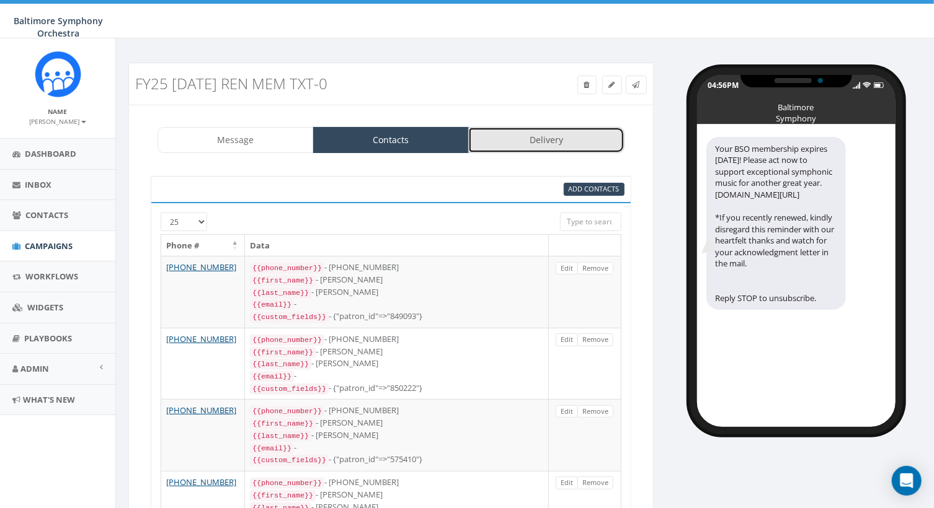
click at [523, 137] on link "Delivery" at bounding box center [546, 140] width 156 height 26
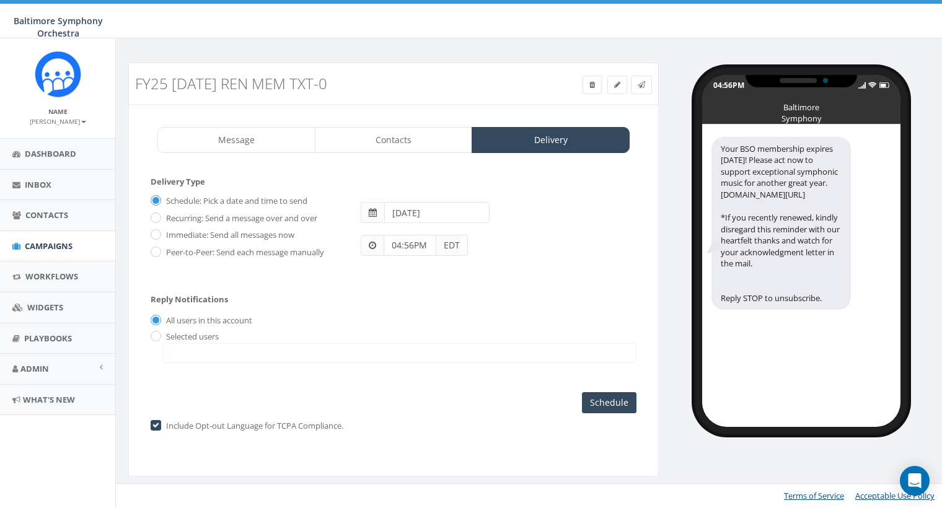
click at [375, 213] on span at bounding box center [373, 212] width 8 height 9
click at [432, 211] on input "[DATE]" at bounding box center [436, 212] width 105 height 21
click at [396, 363] on td "31" at bounding box center [397, 367] width 19 height 19
type input "[DATE]"
click at [567, 283] on div "Reply Notifications All users in this account Selected users [EMAIL_ADDRESS][DO…" at bounding box center [394, 326] width 486 height 87
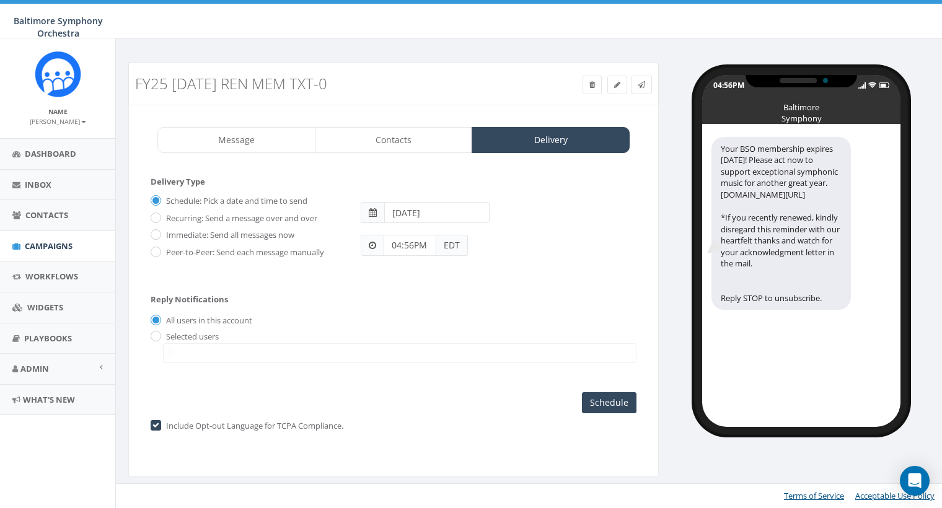
click at [391, 242] on input "04:56PM" at bounding box center [410, 245] width 53 height 21
click at [399, 208] on button "AM" at bounding box center [402, 210] width 19 height 19
drag, startPoint x: 496, startPoint y: 162, endPoint x: 410, endPoint y: 141, distance: 88.9
click at [410, 141] on div "1 2 3 4 5 6 7 8 9 10 11 12 00 05 10 15 20 25 30 35 40 45 50 55" at bounding box center [454, 138] width 124 height 124
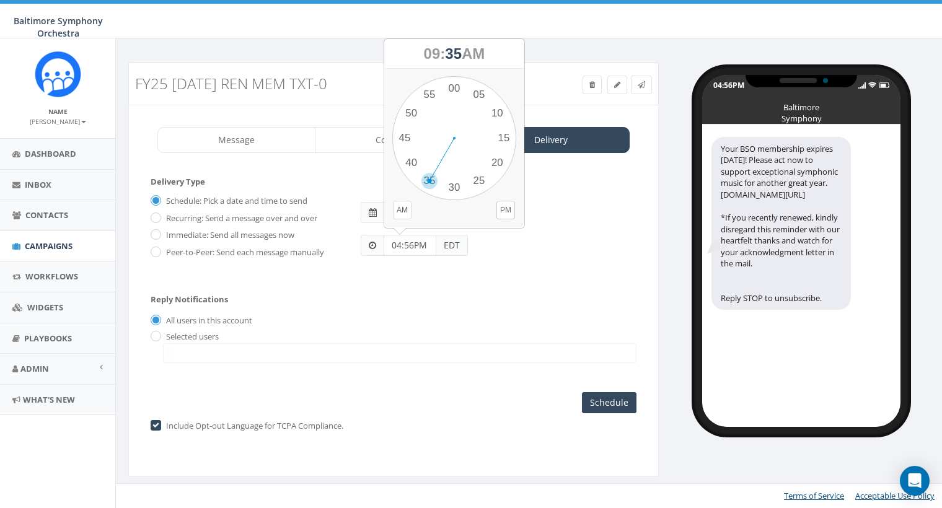
drag, startPoint x: 456, startPoint y: 85, endPoint x: 423, endPoint y: 190, distance: 109.6
click at [423, 190] on div "1 2 3 4 5 6 7 8 9 10 11 12 00 05 10 15 20 25 30 35 40 45 50 55" at bounding box center [454, 138] width 124 height 124
click at [410, 247] on input "09:35AM" at bounding box center [410, 245] width 53 height 21
drag, startPoint x: 402, startPoint y: 136, endPoint x: 409, endPoint y: 118, distance: 19.8
click at [409, 118] on div "1 2 3 4 5 6 7 8 9 10 11 12 00 05 10 15 20 25 30 35 40 45 50 55" at bounding box center [454, 138] width 124 height 124
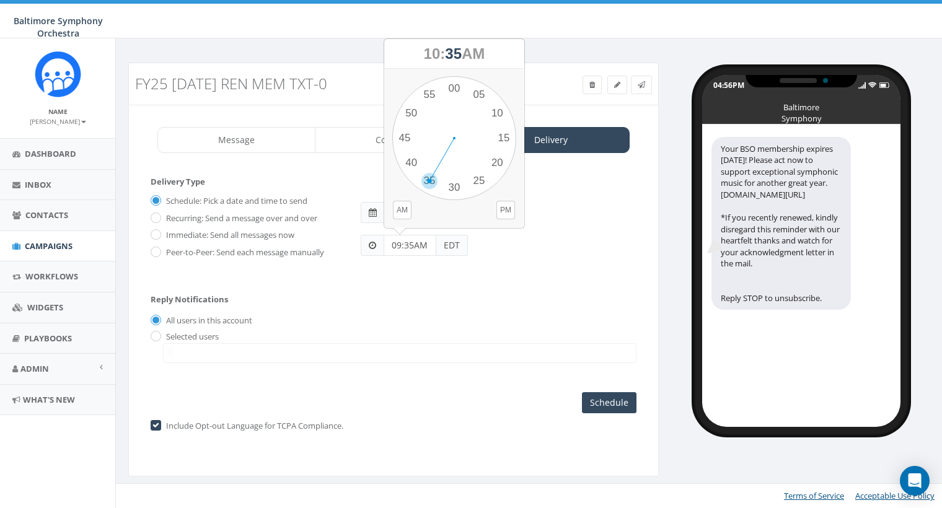
drag, startPoint x: 455, startPoint y: 87, endPoint x: 430, endPoint y: 175, distance: 92.1
click at [430, 175] on div "1 2 3 4 5 6 7 8 9 10 11 12 00 05 10 15 20 25 30 35 40 45 50 55" at bounding box center [454, 138] width 124 height 124
type input "10:35AM"
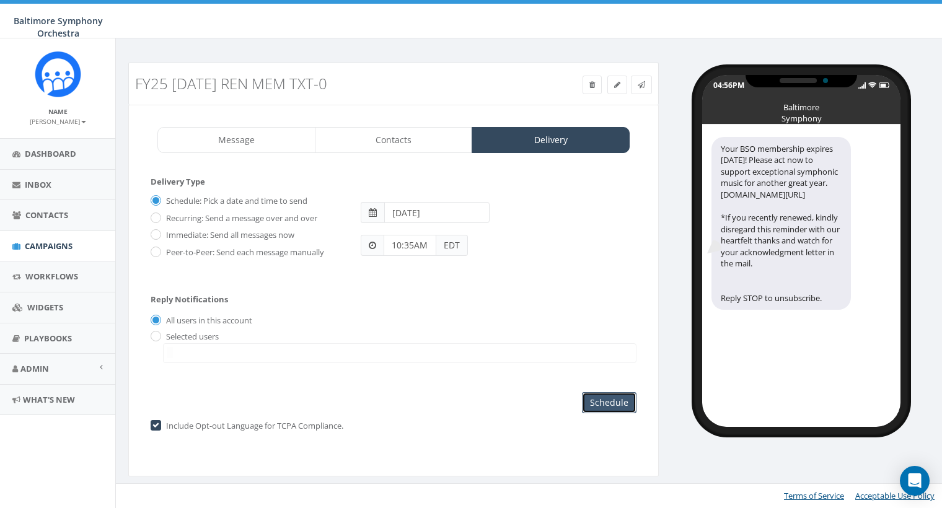
click at [601, 399] on input "Schedule" at bounding box center [609, 402] width 55 height 21
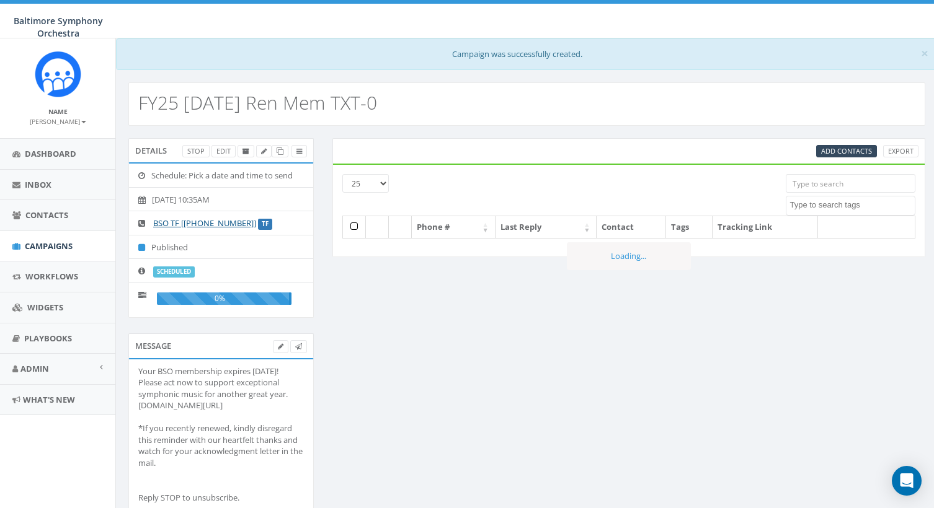
select select
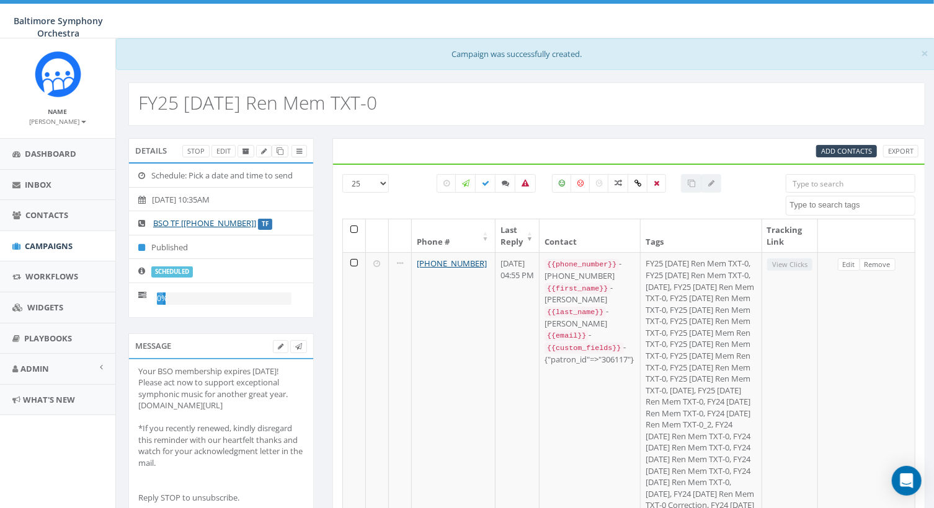
scroll to position [56, 0]
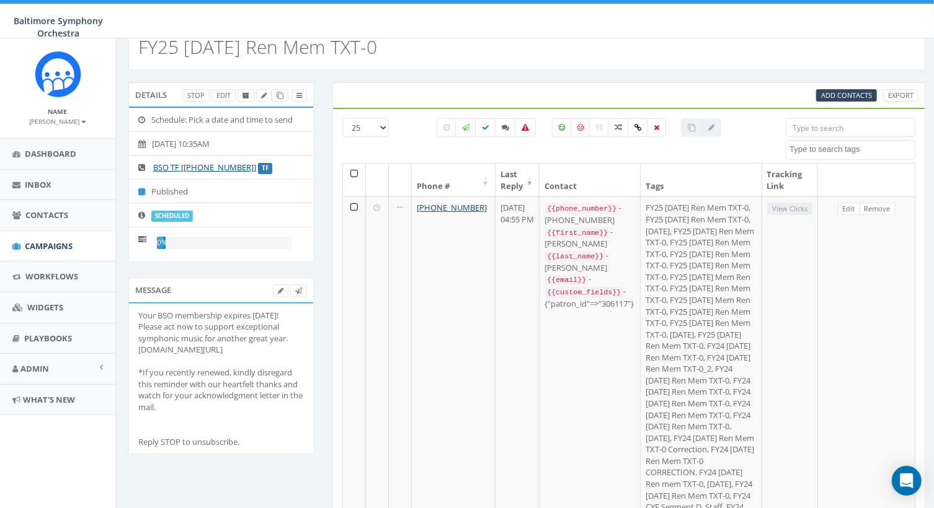
click at [47, 122] on small "[PERSON_NAME]" at bounding box center [58, 121] width 56 height 9
click at [43, 154] on link "Sign Out" at bounding box center [62, 156] width 98 height 16
